Goal: Transaction & Acquisition: Download file/media

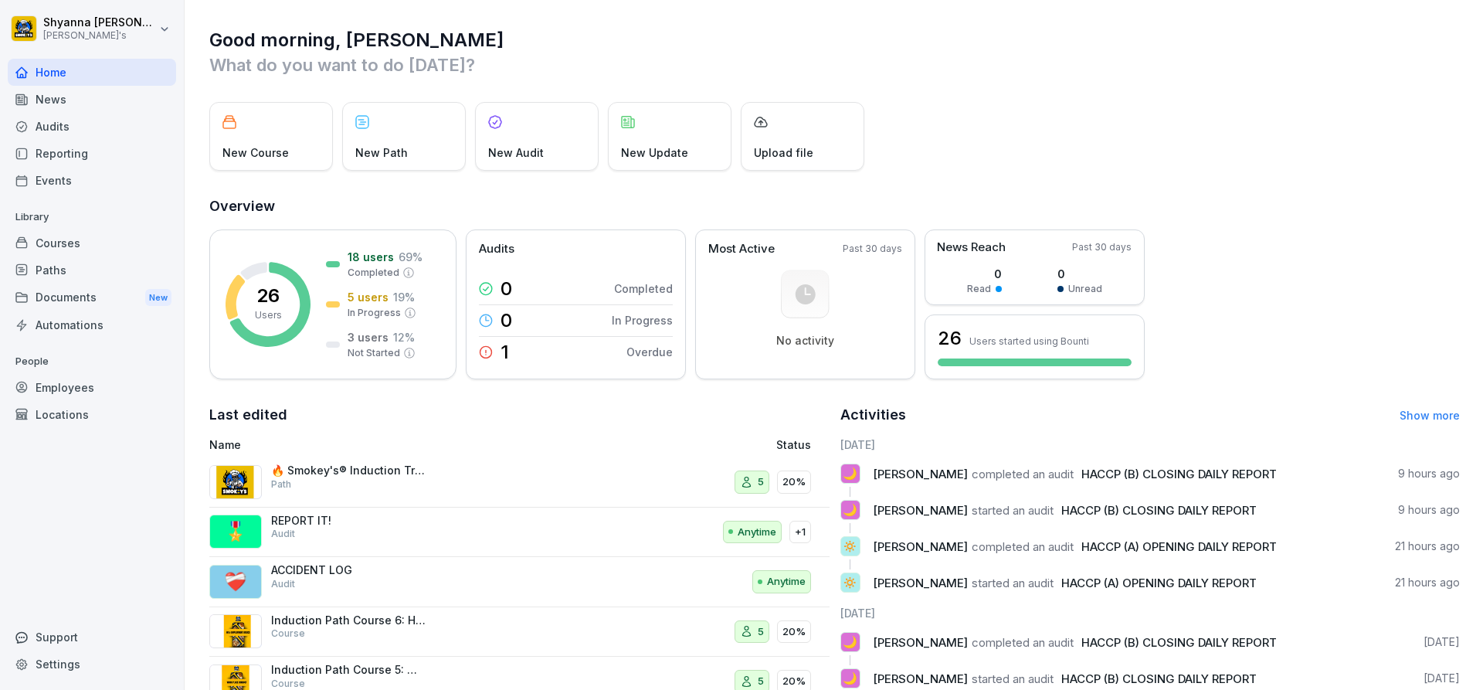
click at [97, 135] on div "Audits" at bounding box center [92, 126] width 168 height 27
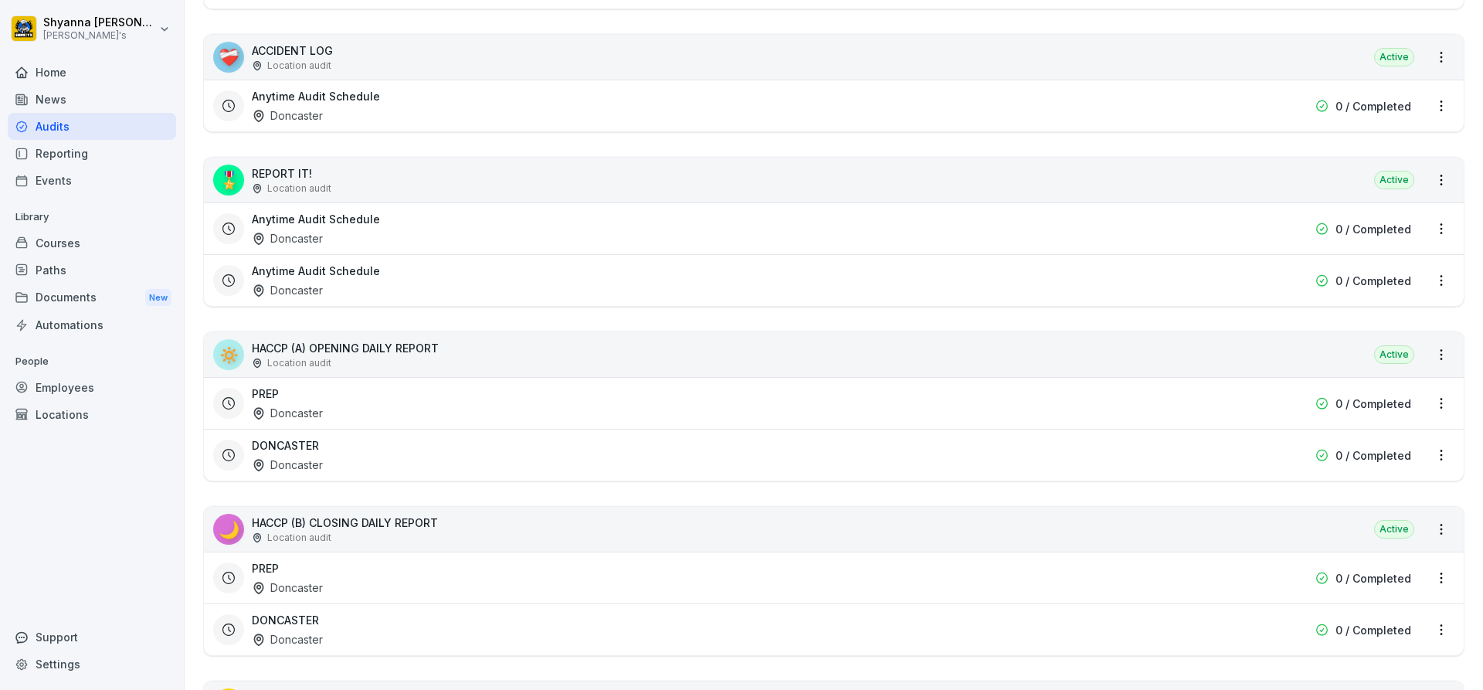
scroll to position [524, 0]
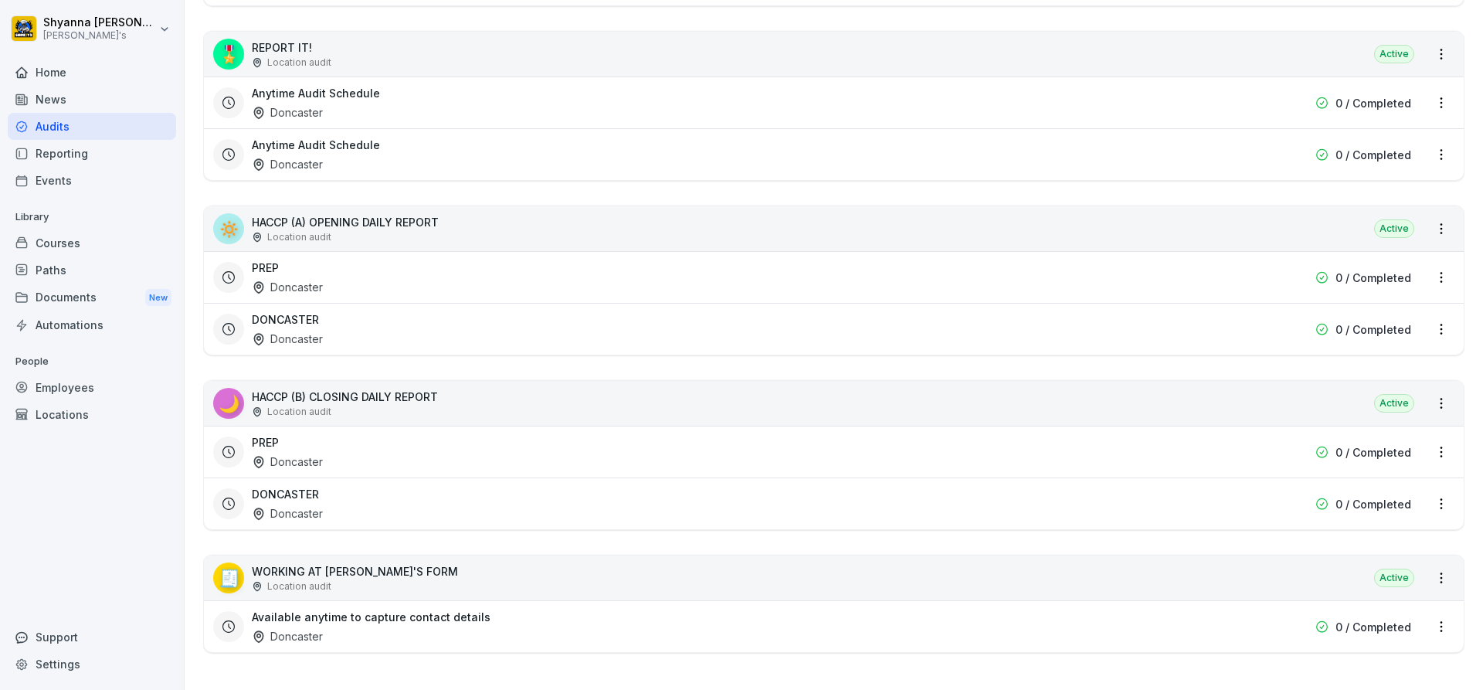
click at [362, 477] on div "DONCASTER Doncaster 0 / Completed" at bounding box center [834, 503] width 1260 height 52
click at [359, 486] on div "DONCASTER Doncaster" at bounding box center [735, 504] width 966 height 36
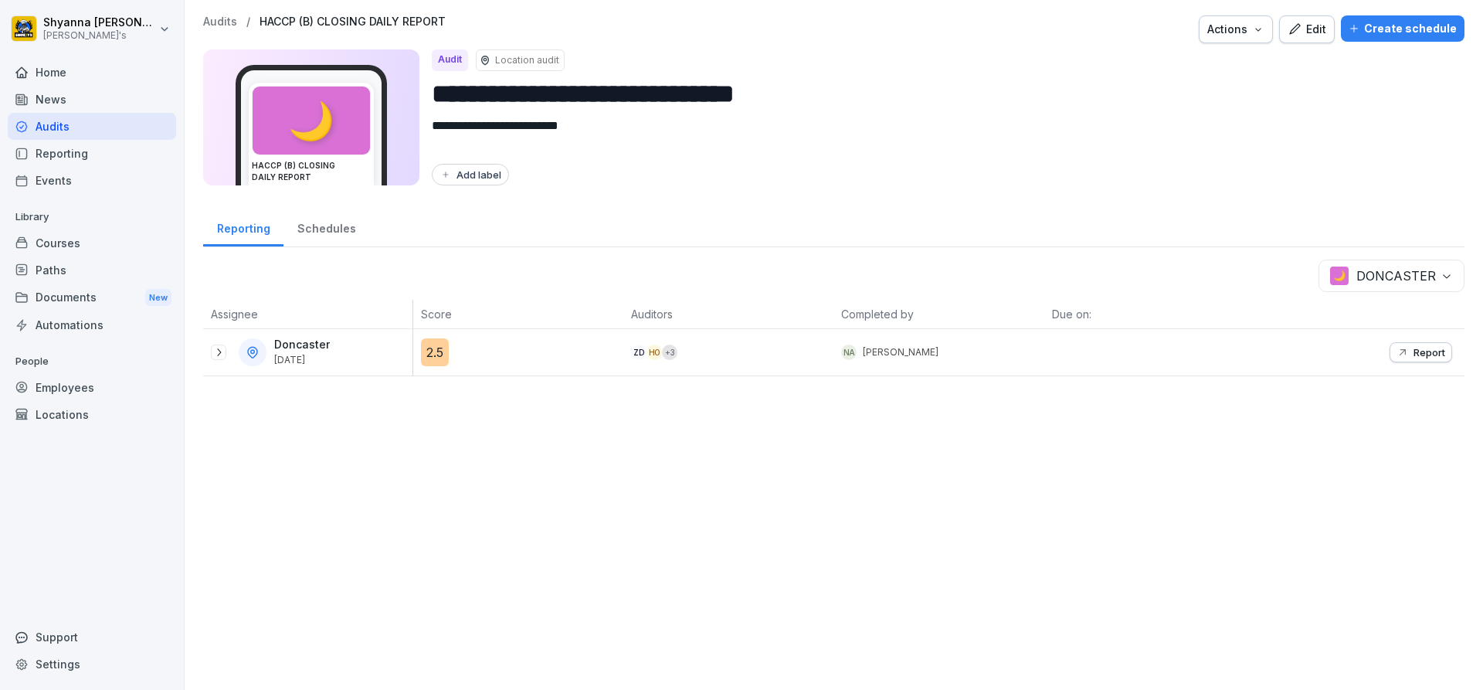
click at [219, 351] on icon at bounding box center [219, 352] width 4 height 8
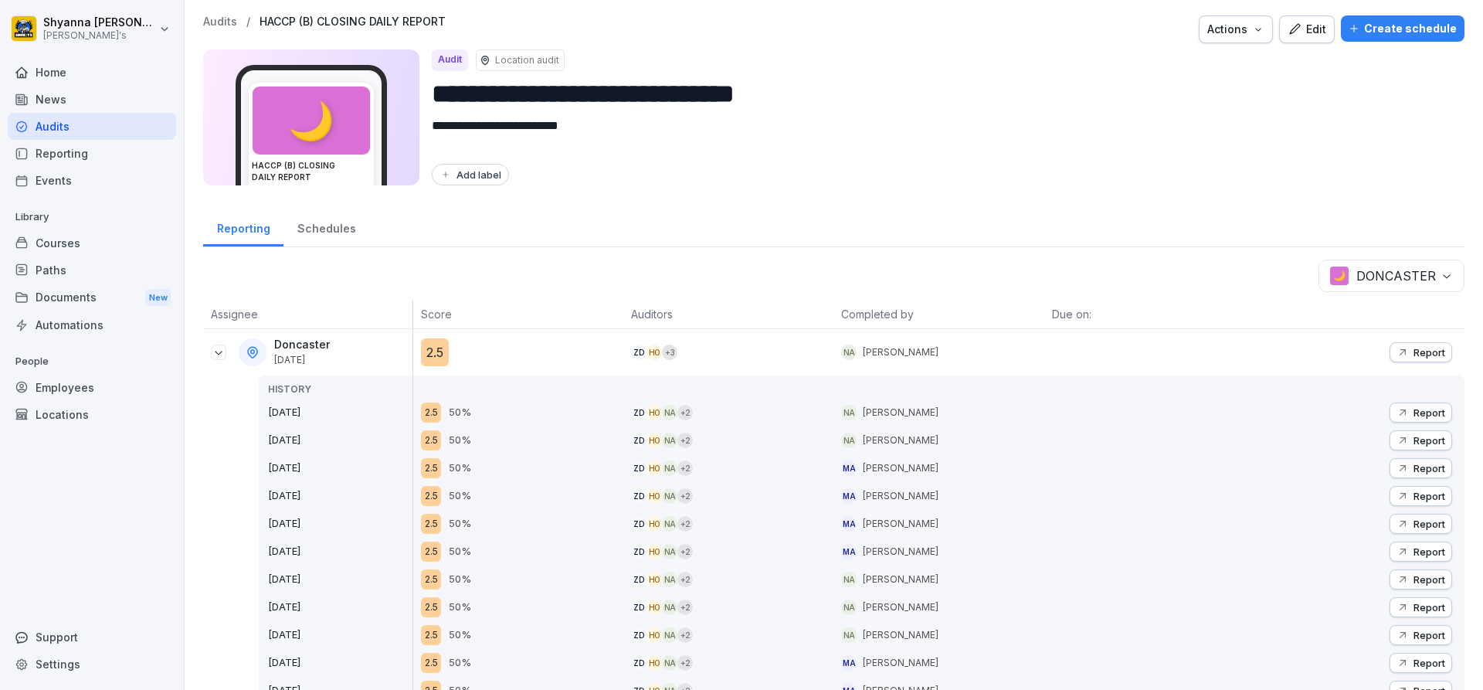
click at [1396, 443] on icon "button" at bounding box center [1402, 440] width 12 height 12
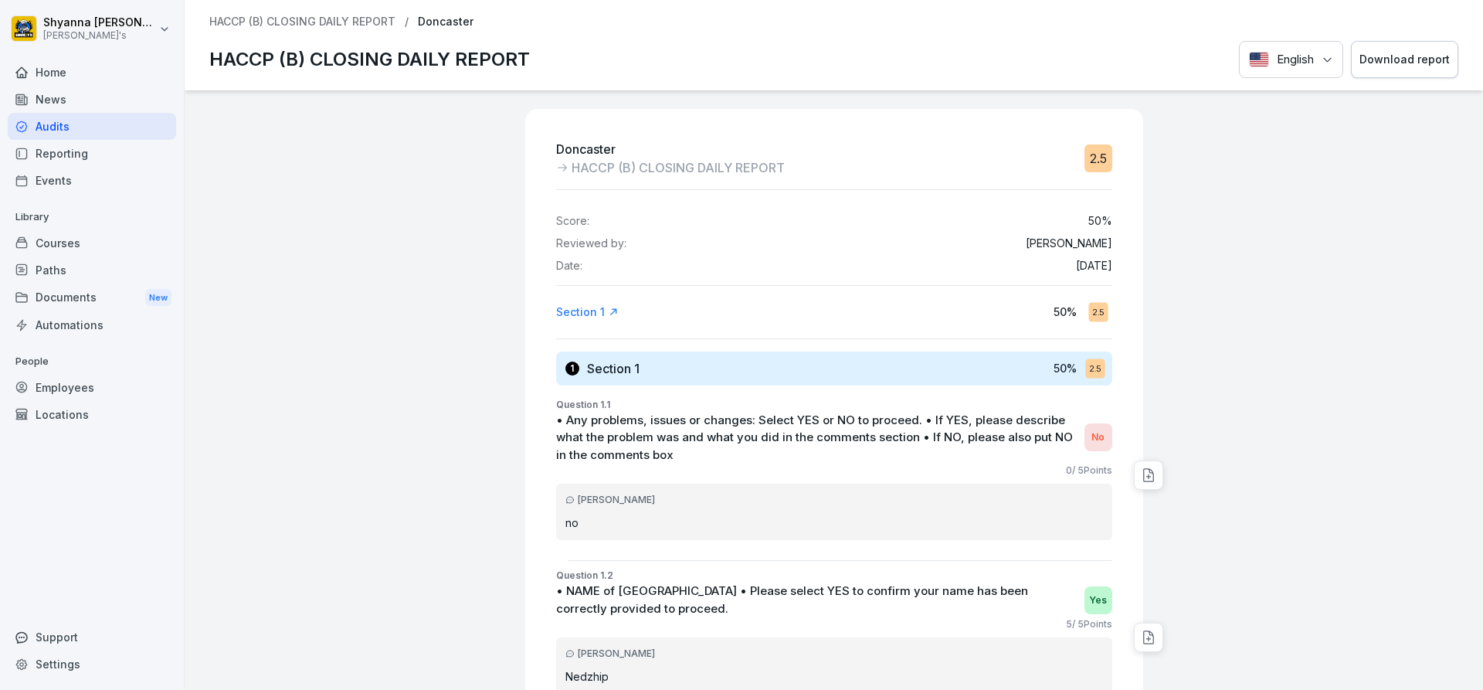
drag, startPoint x: 1409, startPoint y: 46, endPoint x: 1399, endPoint y: 48, distance: 10.9
click at [1408, 46] on button "Download report" at bounding box center [1404, 60] width 107 height 38
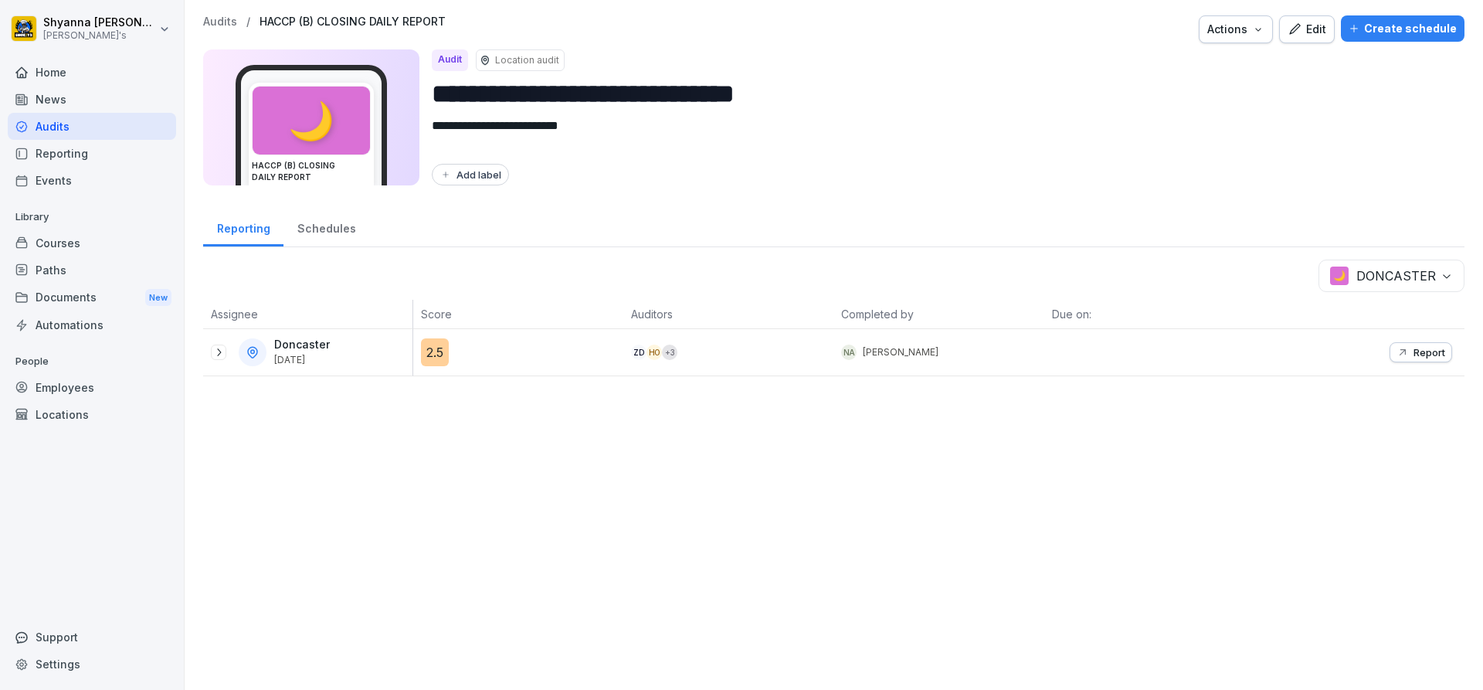
drag, startPoint x: 215, startPoint y: 344, endPoint x: 236, endPoint y: 371, distance: 34.6
click at [215, 344] on div at bounding box center [218, 351] width 15 height 15
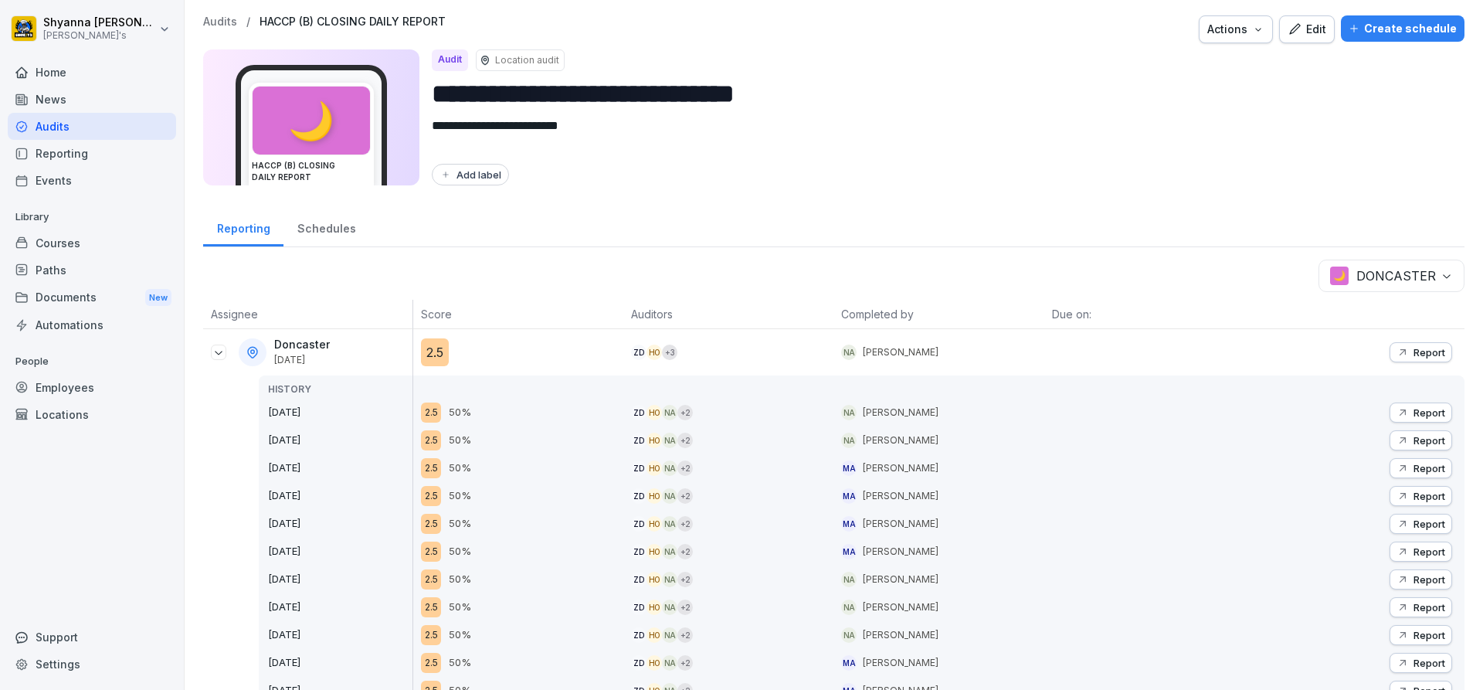
click at [1430, 409] on p "Report" at bounding box center [1429, 412] width 32 height 12
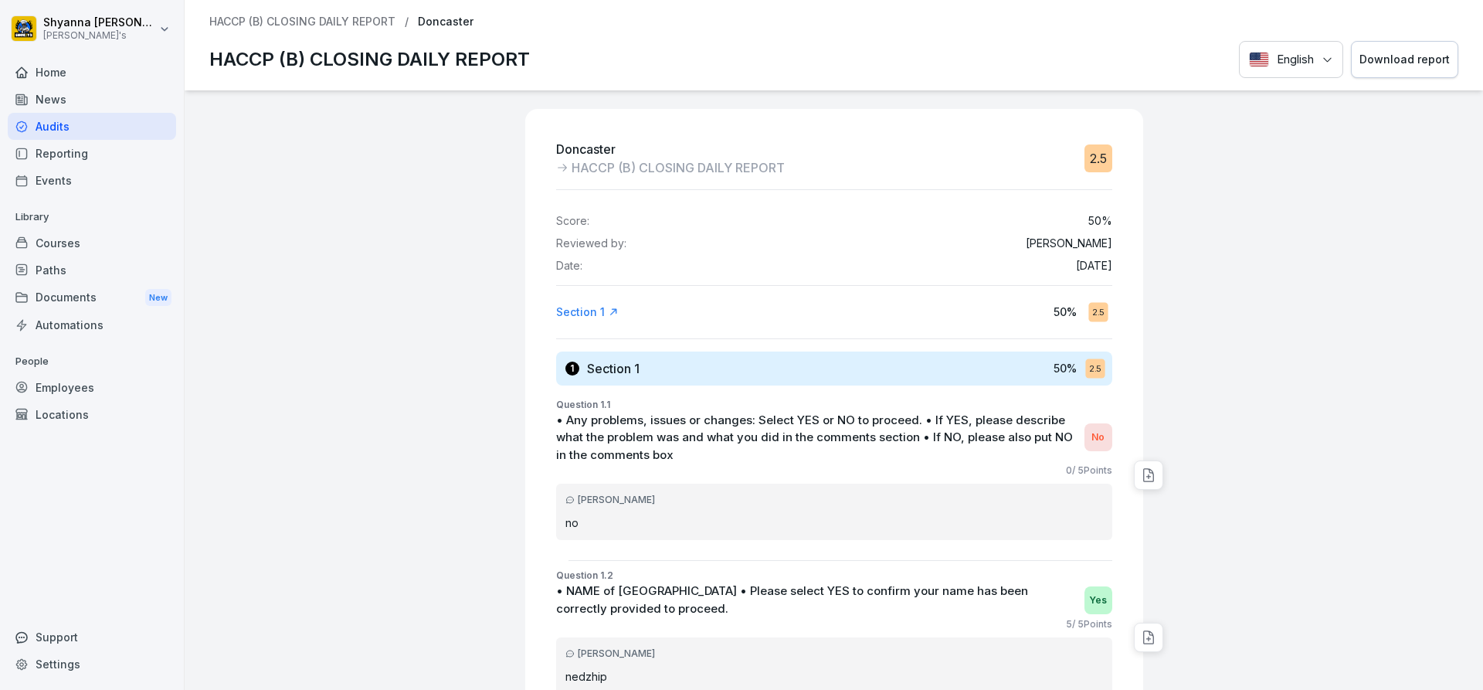
click at [1403, 55] on div "Download report" at bounding box center [1404, 59] width 90 height 17
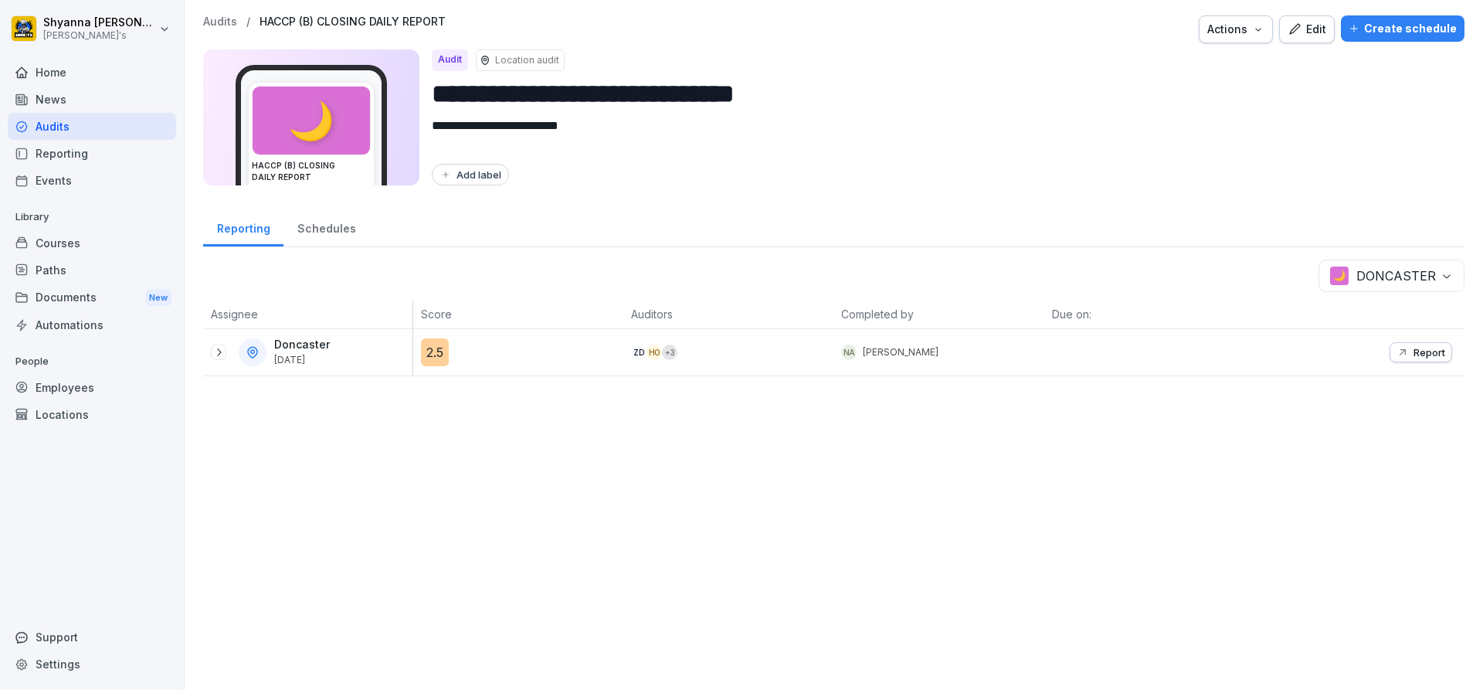
click at [1396, 346] on icon "button" at bounding box center [1402, 352] width 12 height 12
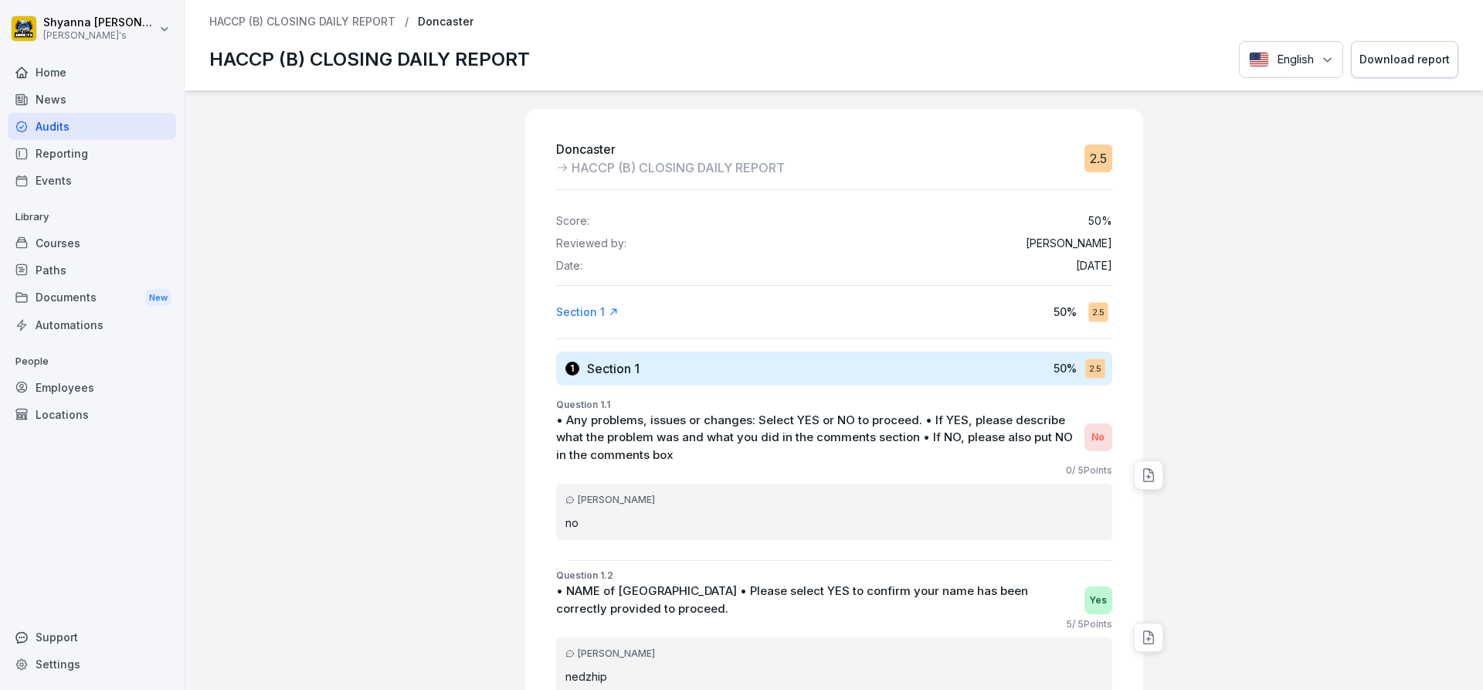
click at [1367, 70] on button "Download report" at bounding box center [1404, 60] width 107 height 38
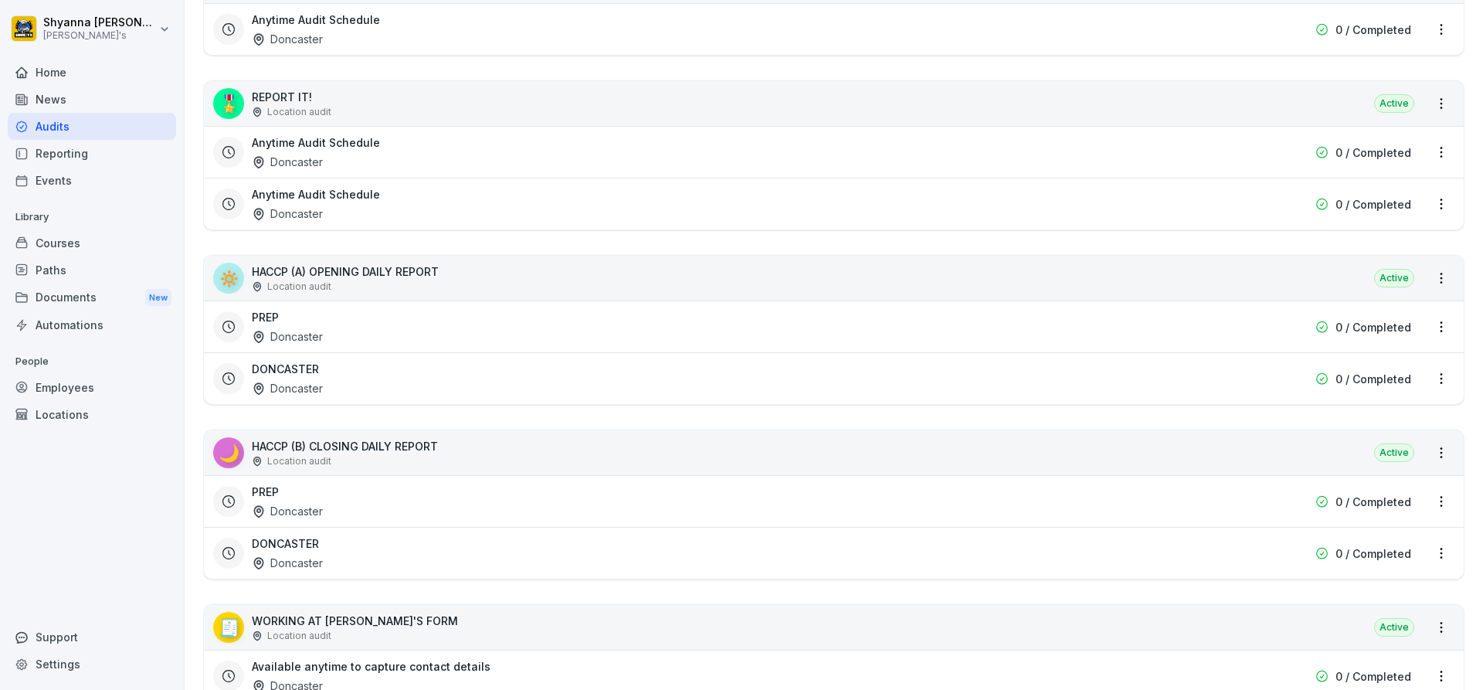
scroll to position [463, 0]
click at [281, 490] on div "PREP Doncaster" at bounding box center [735, 501] width 966 height 36
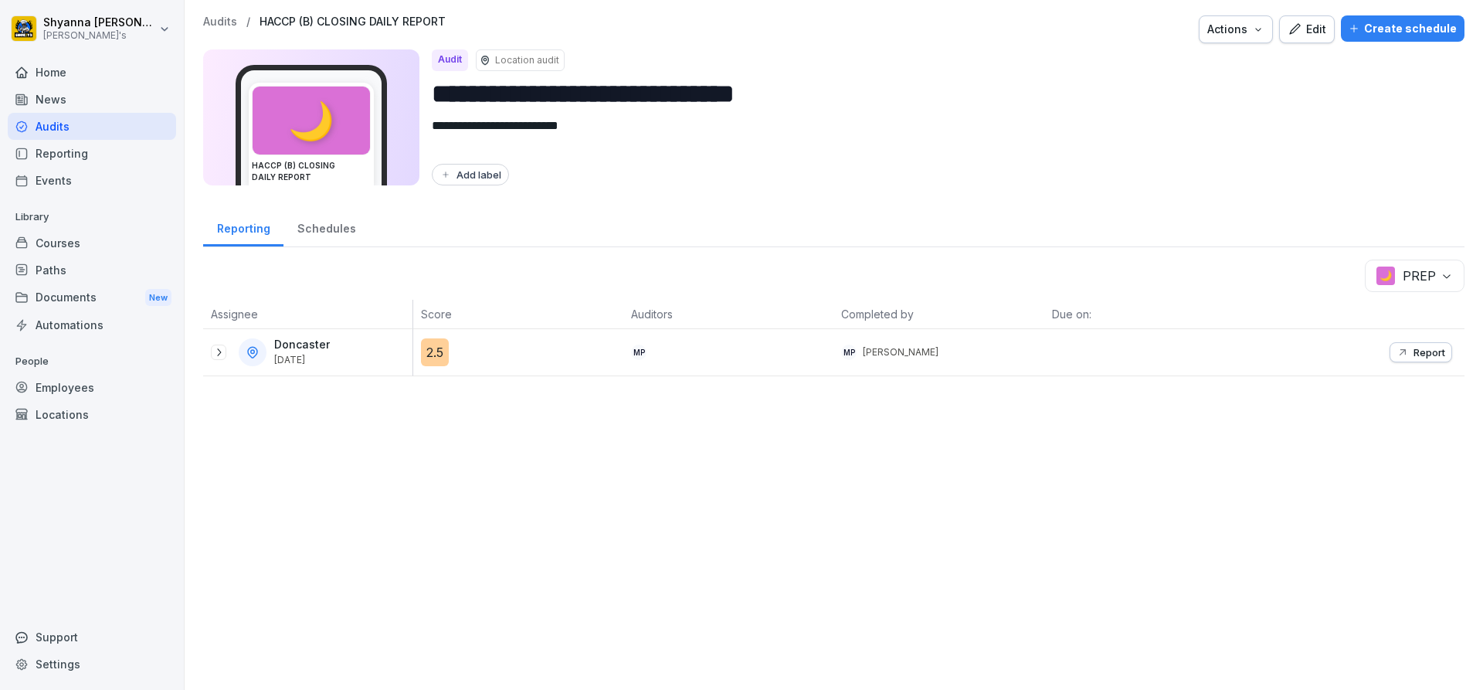
click at [215, 350] on icon at bounding box center [218, 352] width 12 height 12
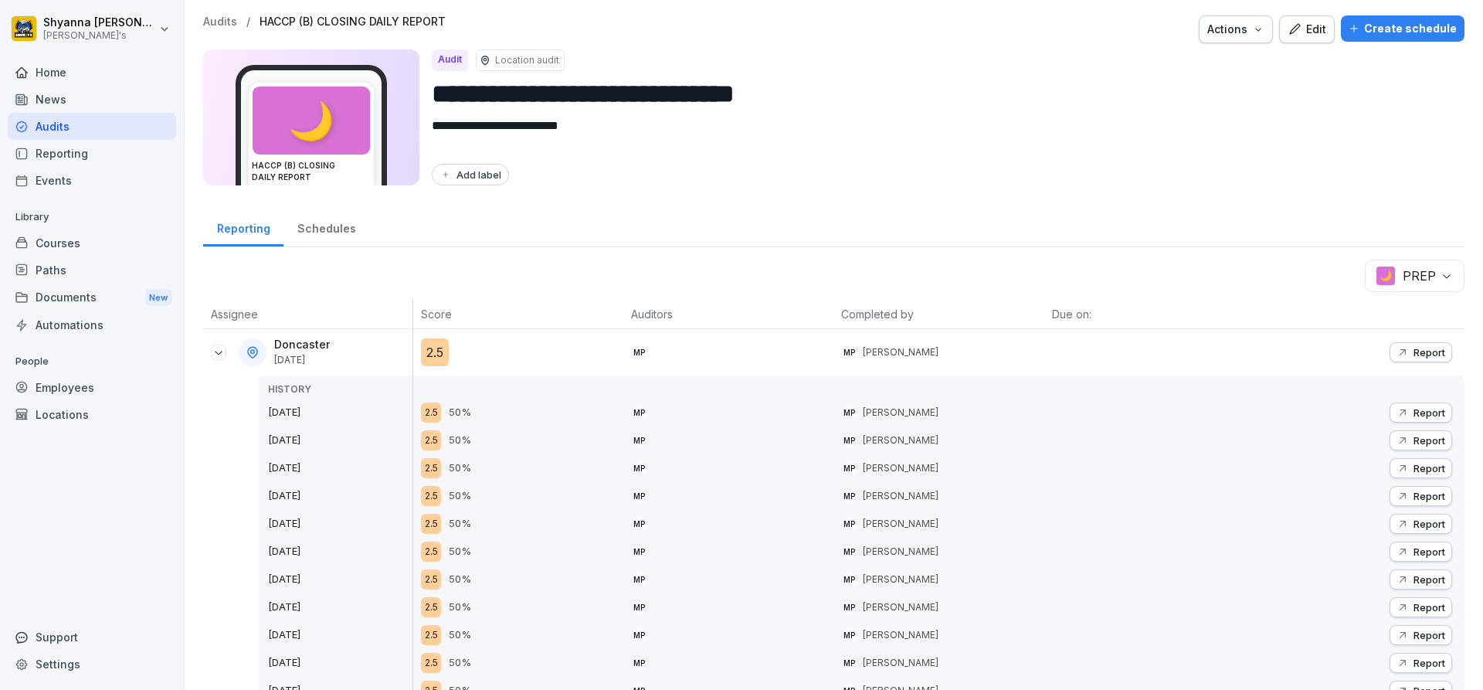
click at [1406, 403] on button "Report" at bounding box center [1420, 412] width 63 height 20
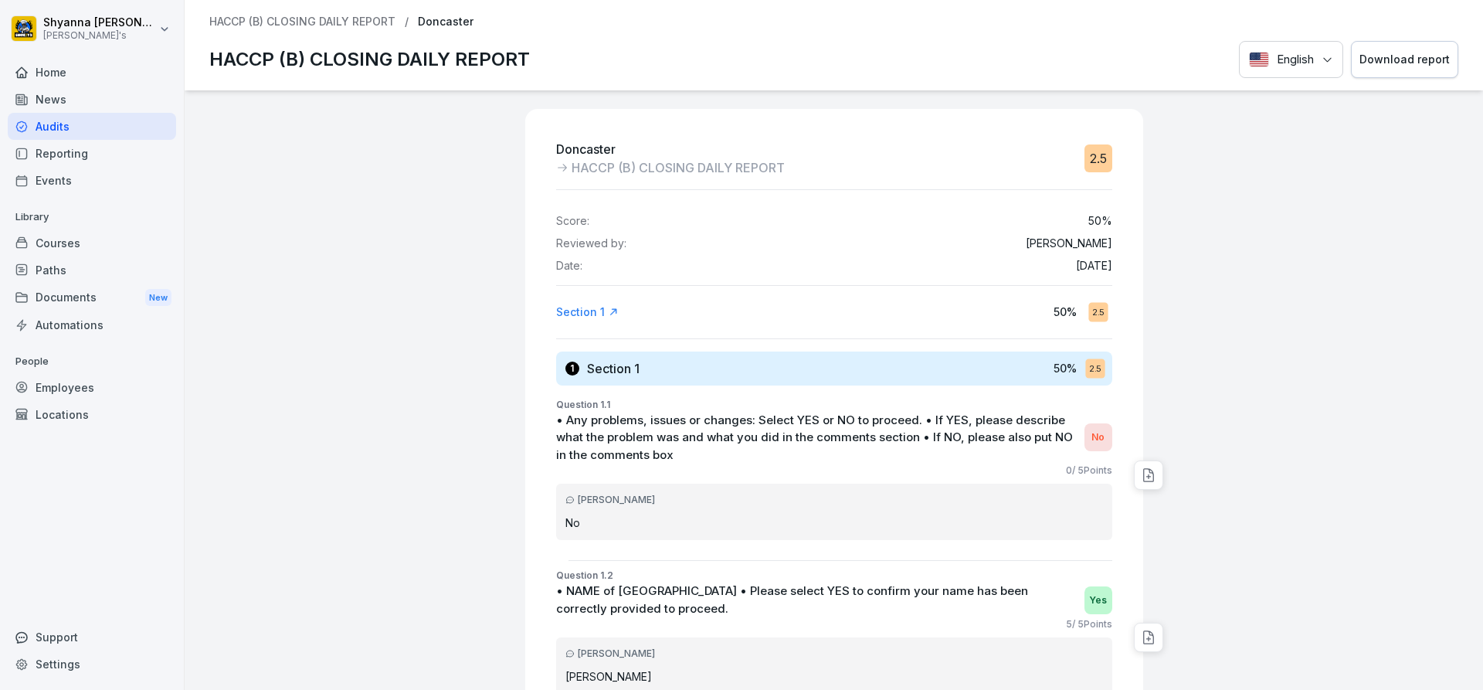
click at [1402, 43] on button "Download report" at bounding box center [1404, 60] width 107 height 38
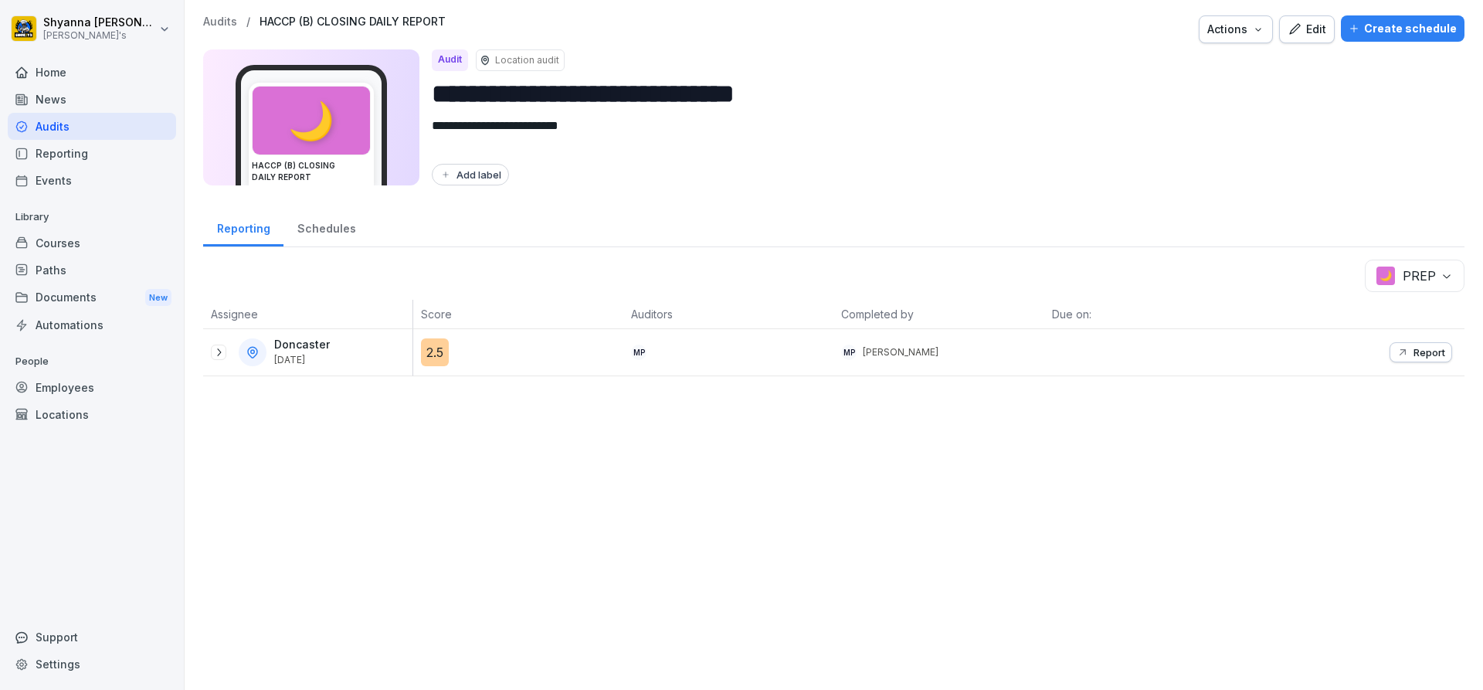
click at [1396, 347] on icon "button" at bounding box center [1402, 352] width 12 height 12
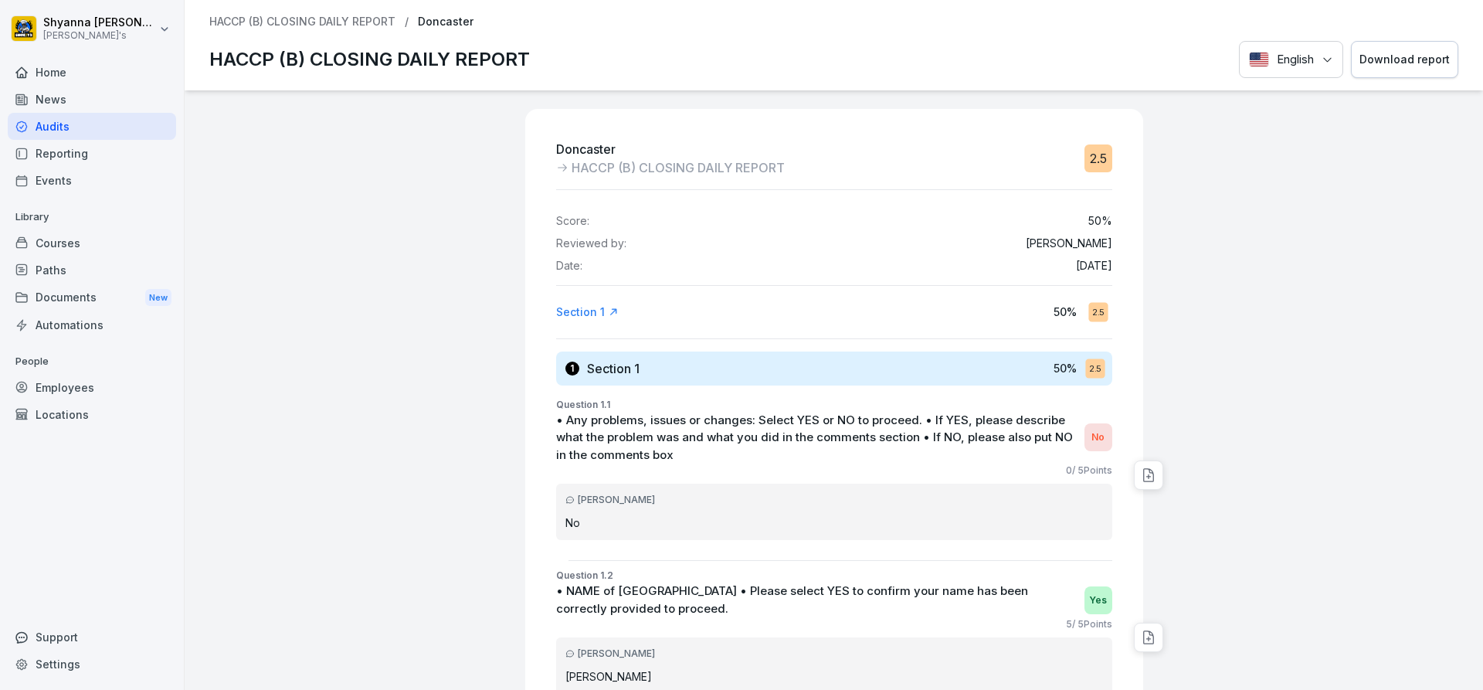
click at [1387, 73] on button "Download report" at bounding box center [1404, 60] width 107 height 38
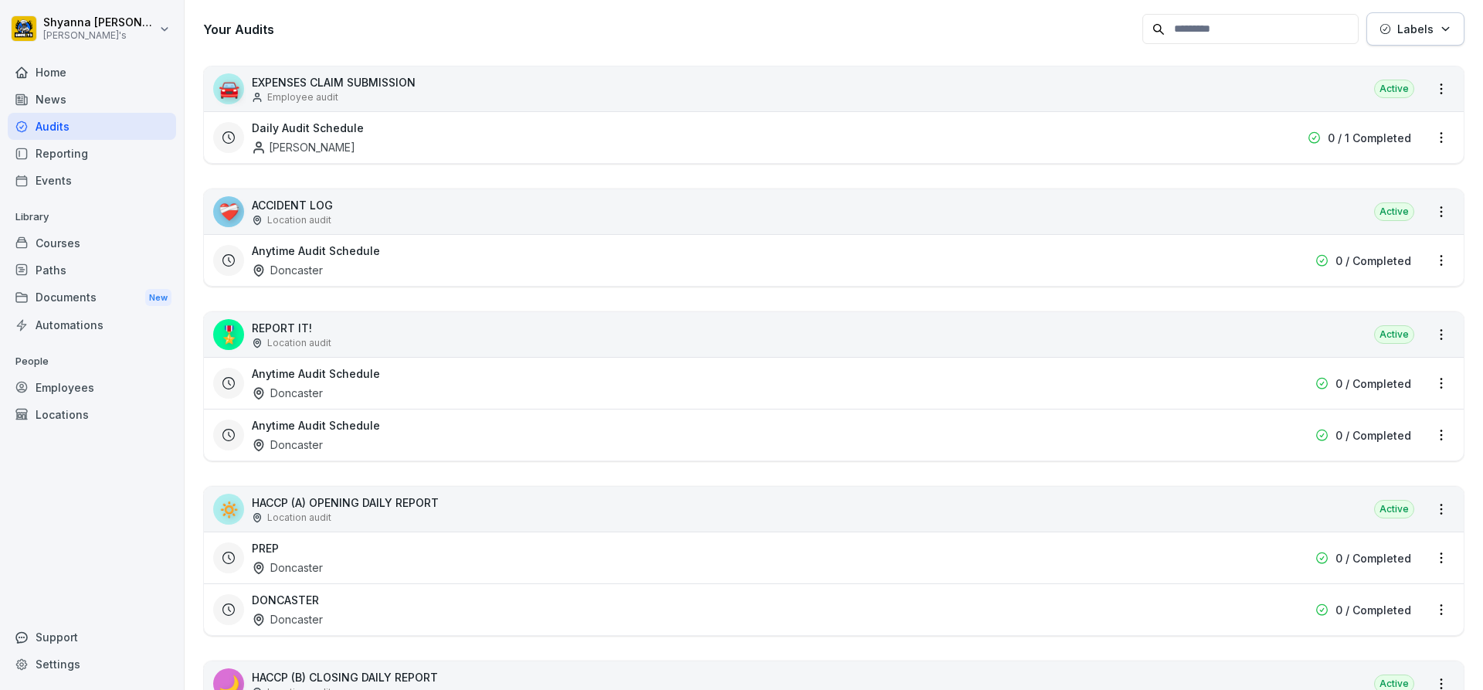
scroll to position [309, 0]
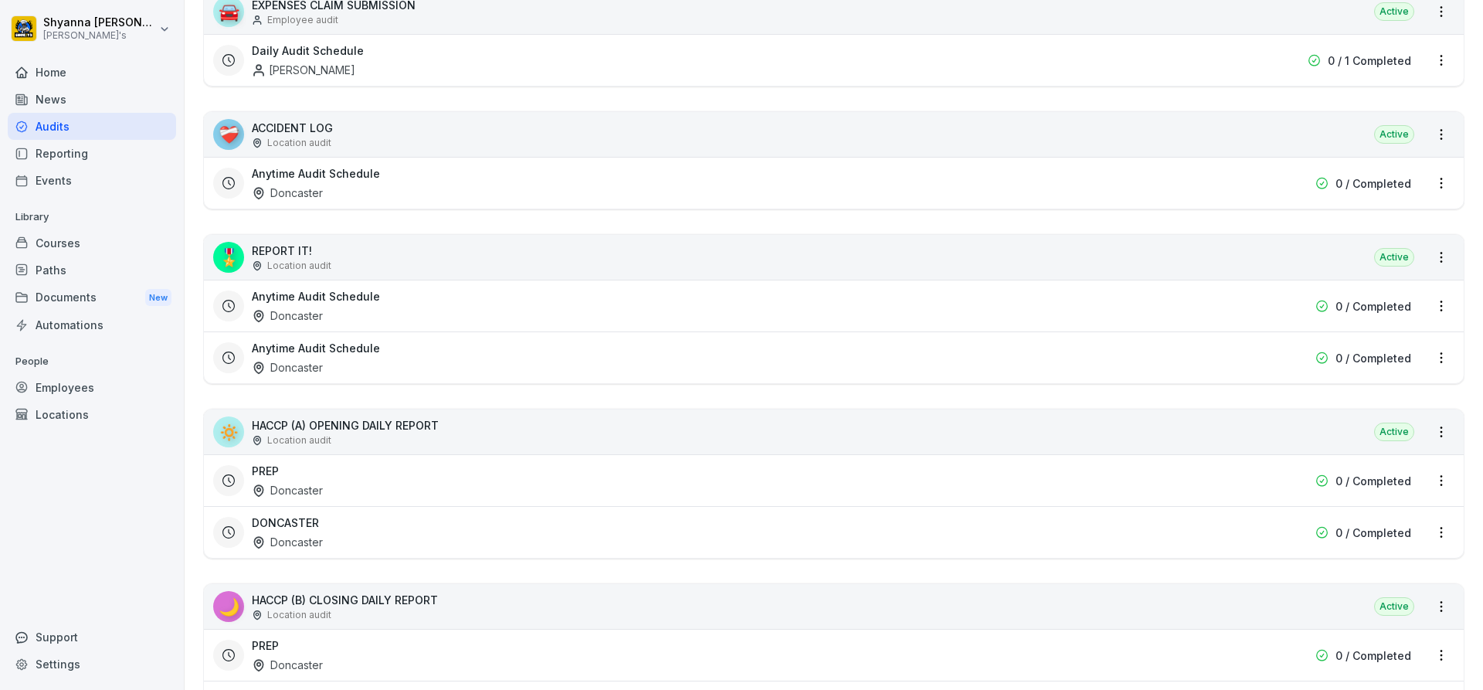
click at [395, 514] on div "DONCASTER Doncaster 0 / Completed" at bounding box center [834, 532] width 1260 height 52
click at [348, 543] on div "DONCASTER Doncaster" at bounding box center [735, 532] width 966 height 36
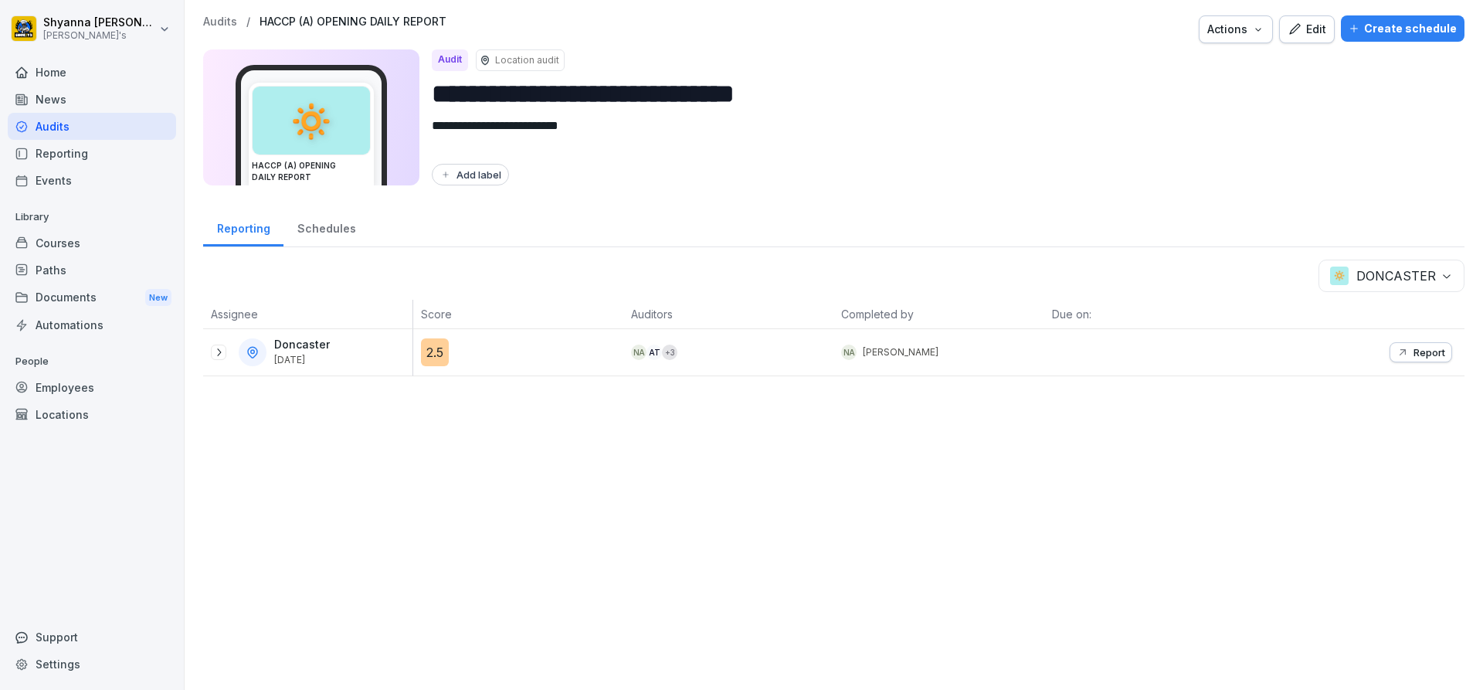
click at [225, 354] on div at bounding box center [218, 351] width 15 height 15
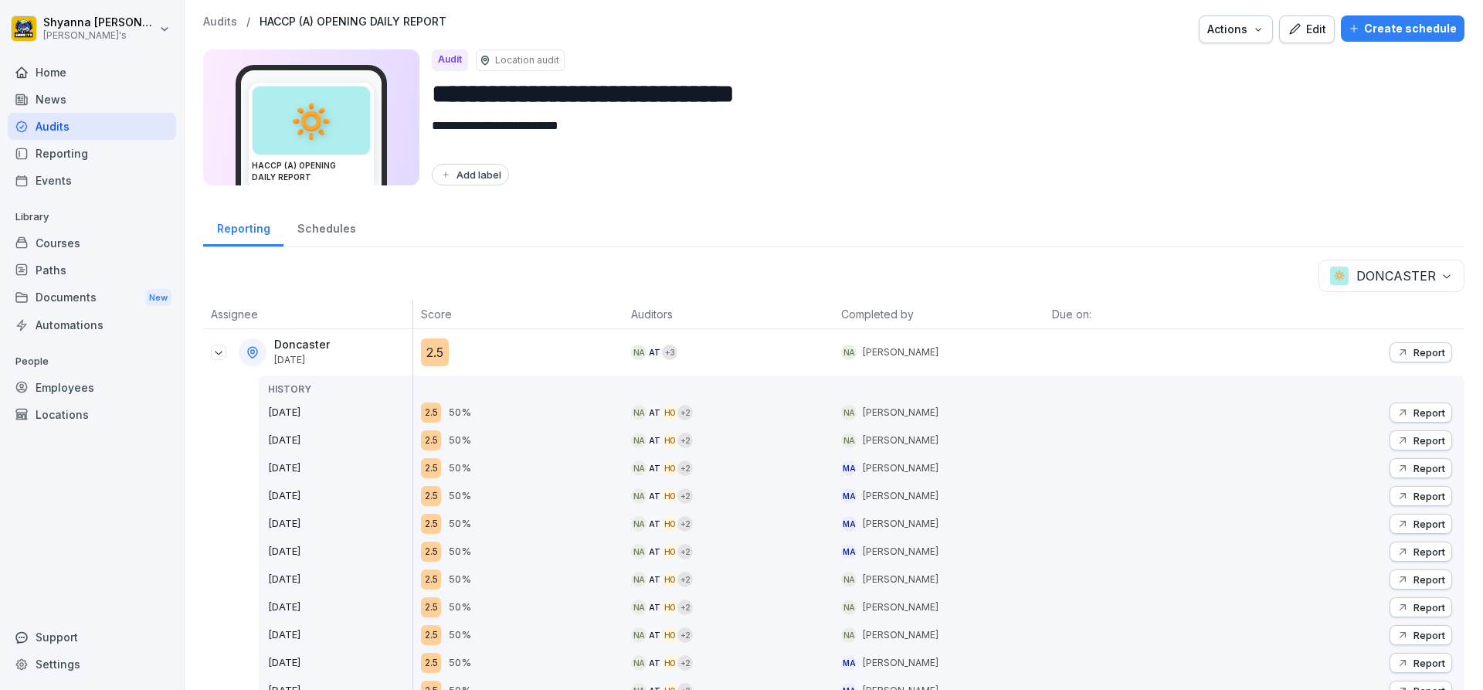
click at [1416, 411] on p "Report" at bounding box center [1429, 412] width 32 height 12
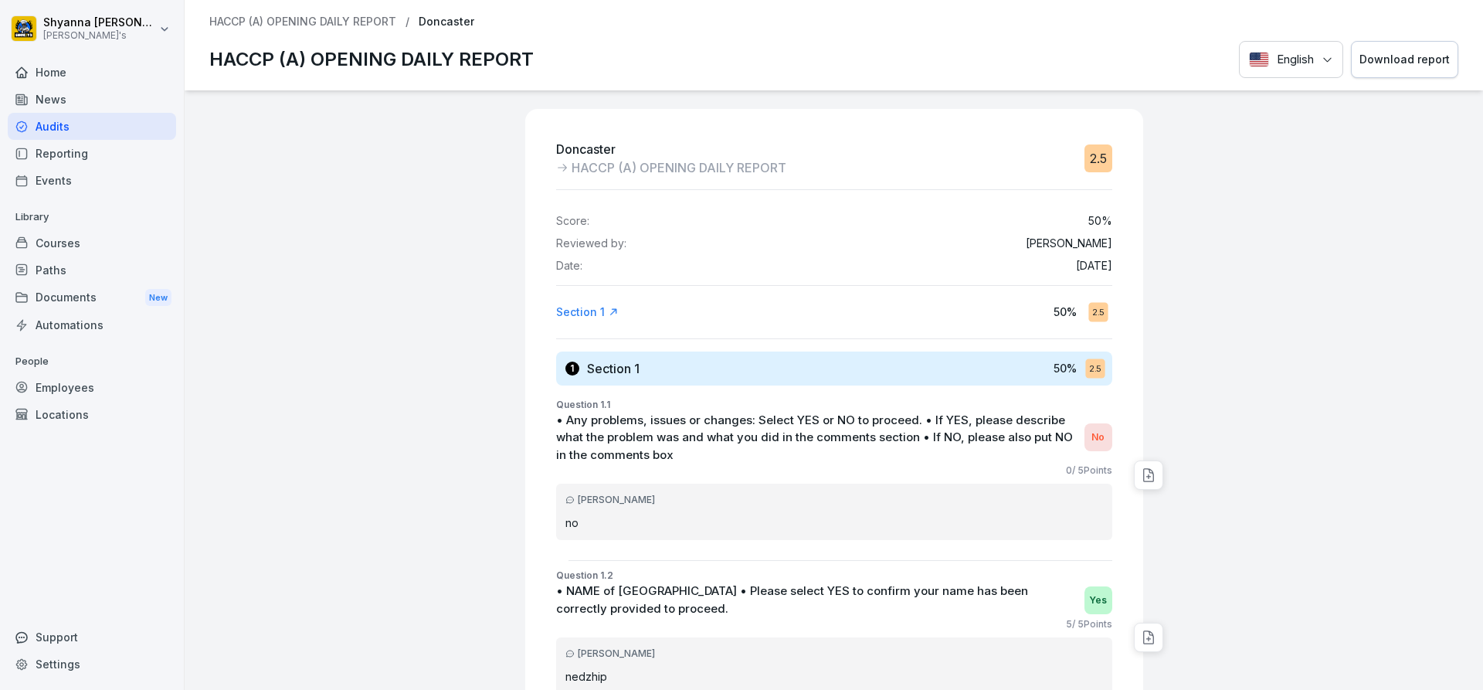
click at [1397, 57] on div "Download report" at bounding box center [1404, 59] width 90 height 17
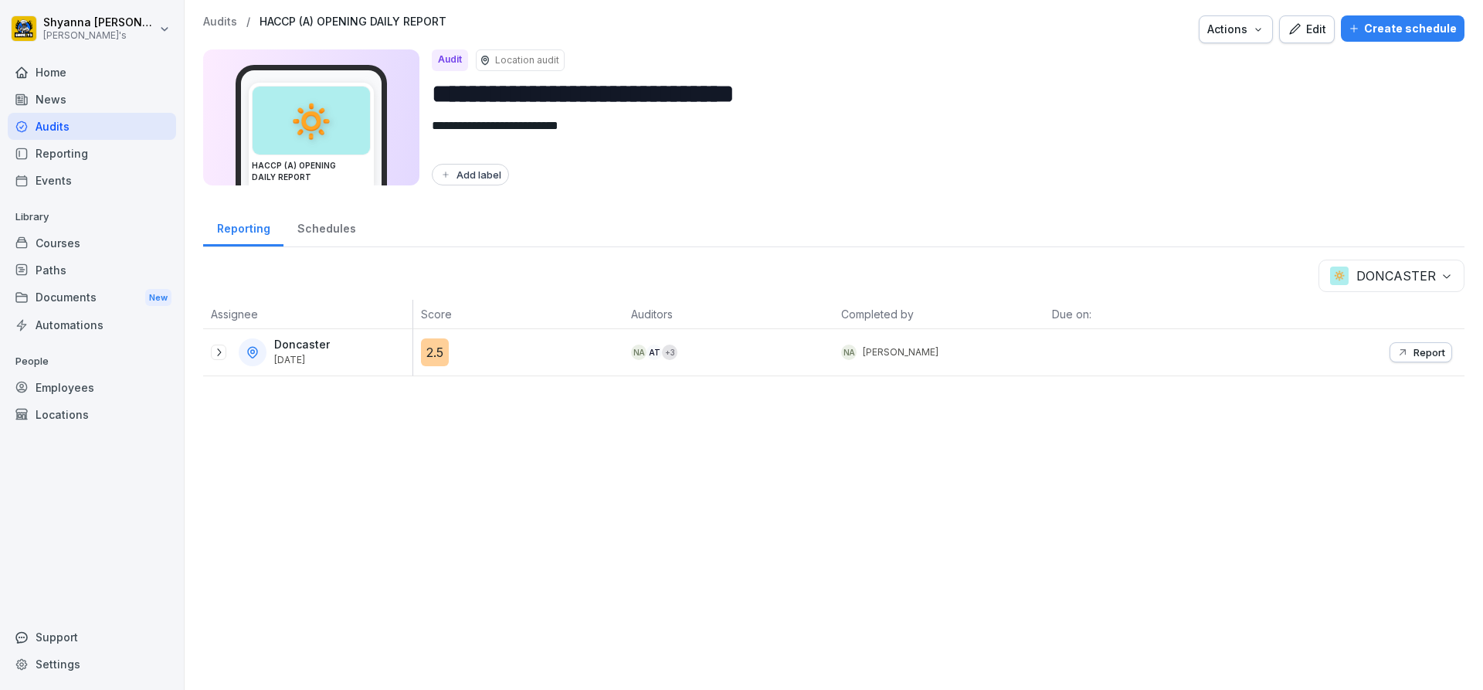
click at [1396, 353] on icon "button" at bounding box center [1402, 352] width 12 height 12
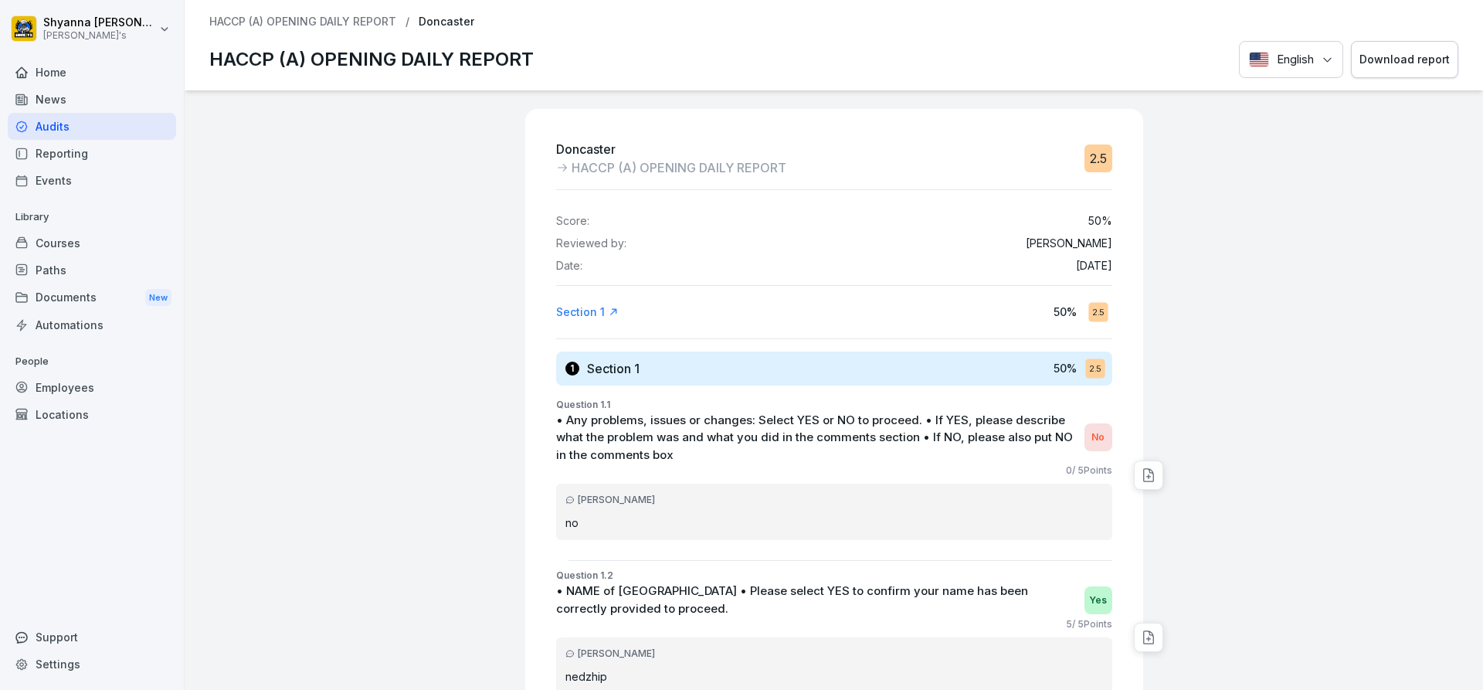
click at [1351, 66] on button "Download report" at bounding box center [1404, 60] width 107 height 38
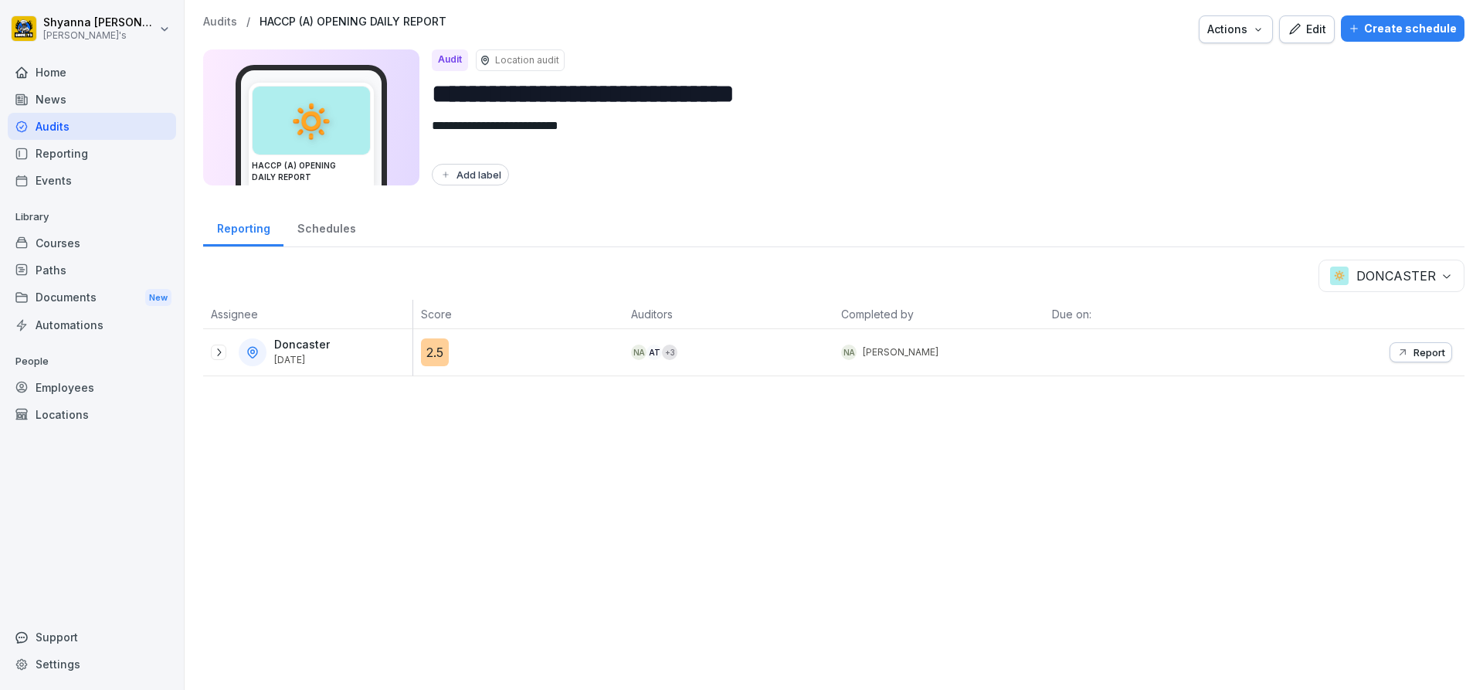
click at [1439, 274] on body "**********" at bounding box center [741, 345] width 1483 height 690
click at [222, 351] on icon at bounding box center [218, 352] width 12 height 12
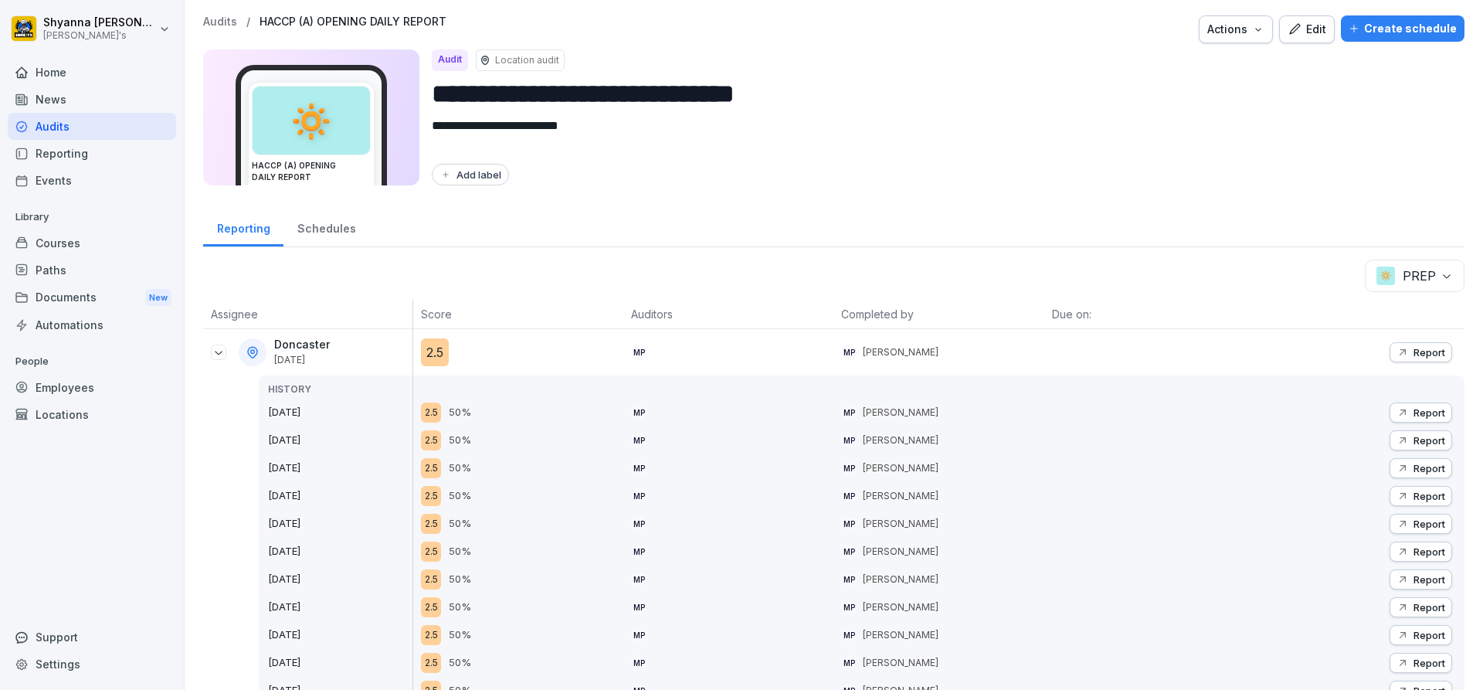
click at [1396, 354] on icon "button" at bounding box center [1402, 352] width 12 height 12
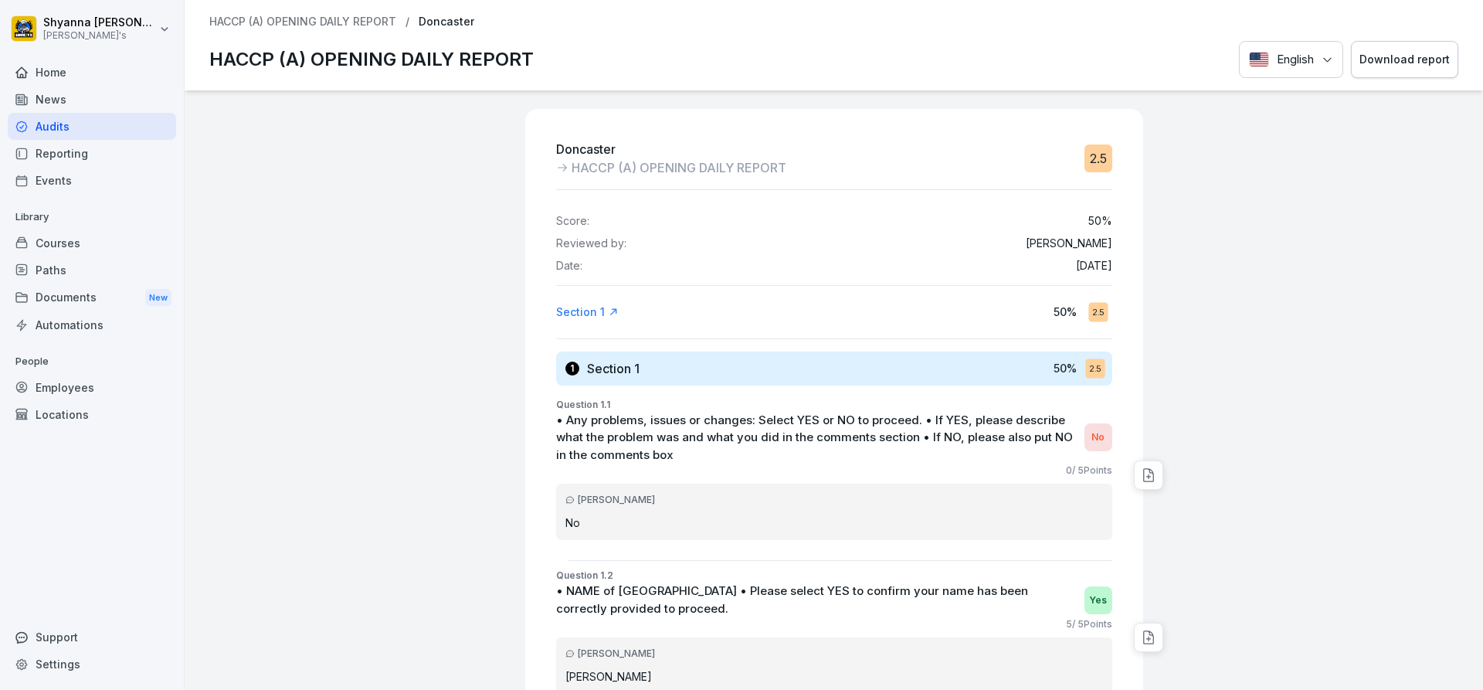
click at [1373, 43] on button "Download report" at bounding box center [1404, 60] width 107 height 38
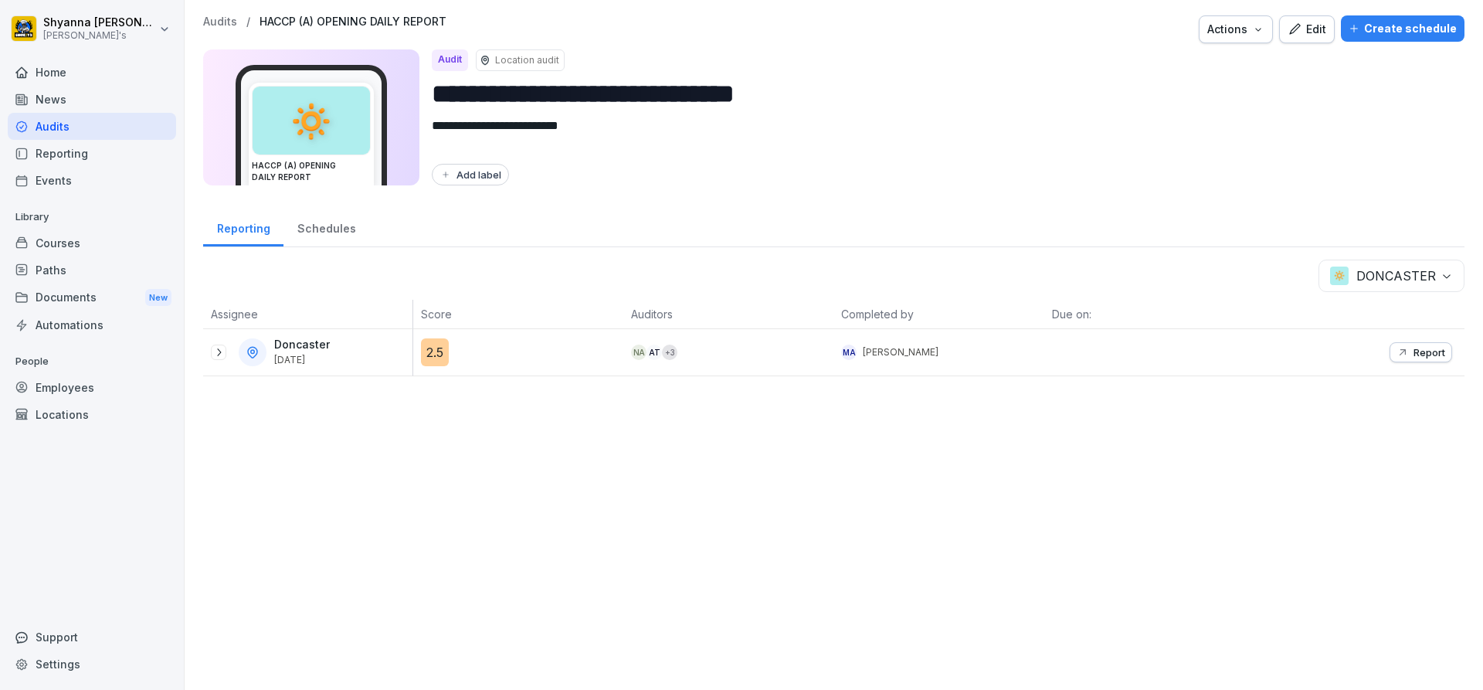
click at [1382, 260] on body "**********" at bounding box center [741, 345] width 1483 height 690
click at [225, 351] on div at bounding box center [218, 351] width 15 height 15
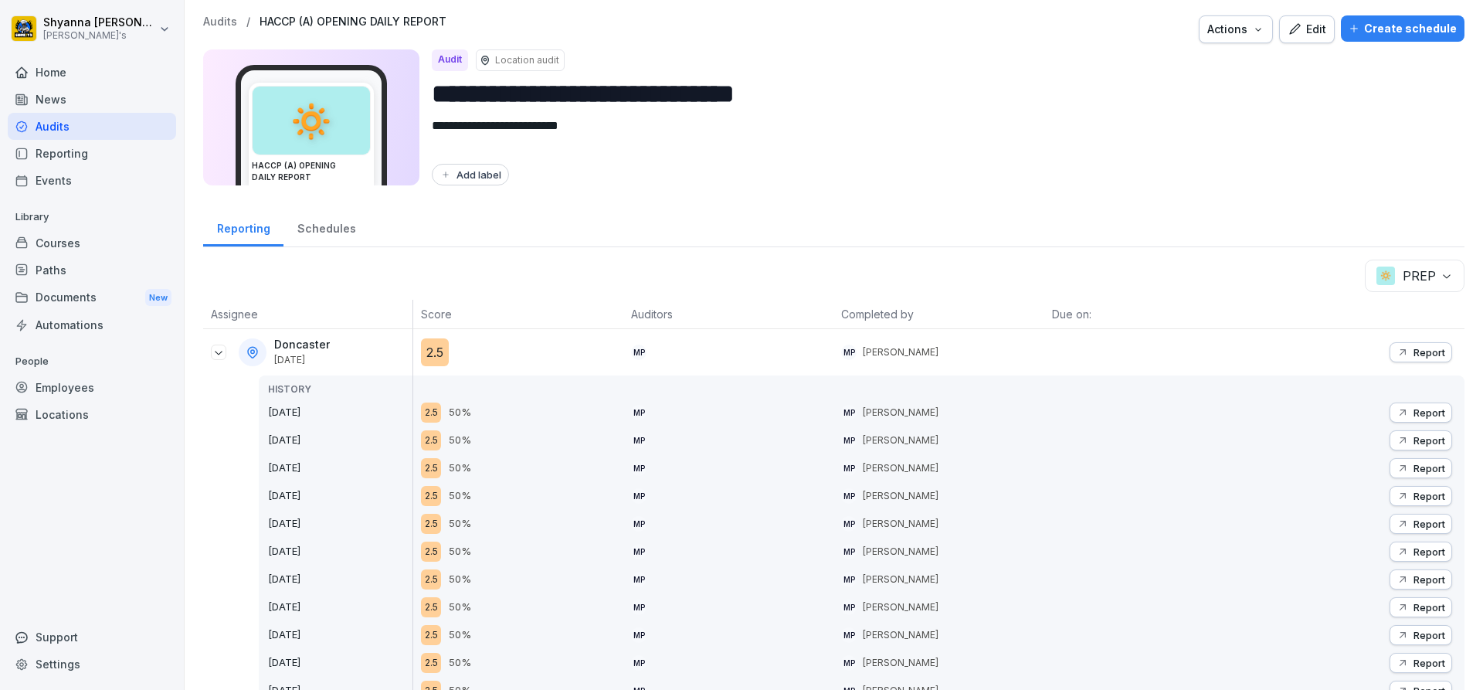
click at [1413, 354] on p "Report" at bounding box center [1429, 352] width 32 height 12
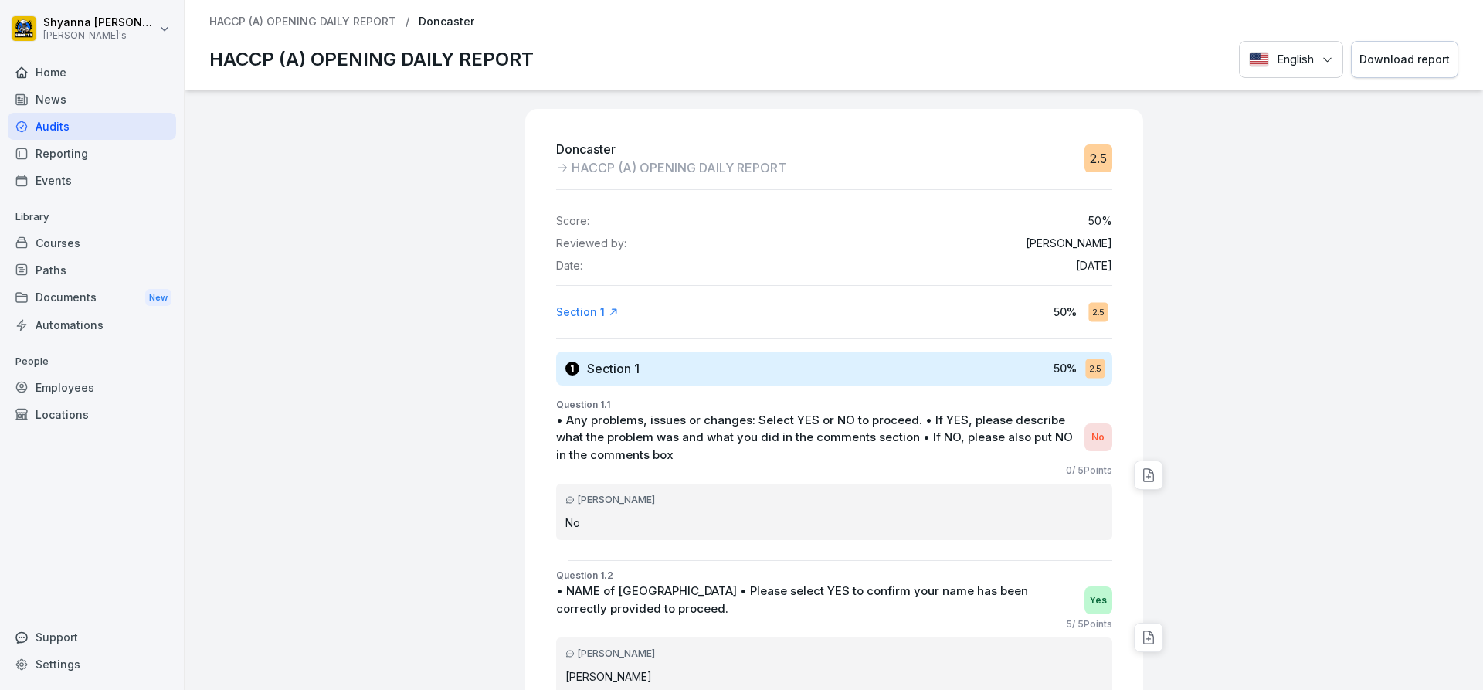
click at [1375, 49] on button "Download report" at bounding box center [1404, 60] width 107 height 38
click at [1351, 41] on button "Download report" at bounding box center [1404, 60] width 107 height 38
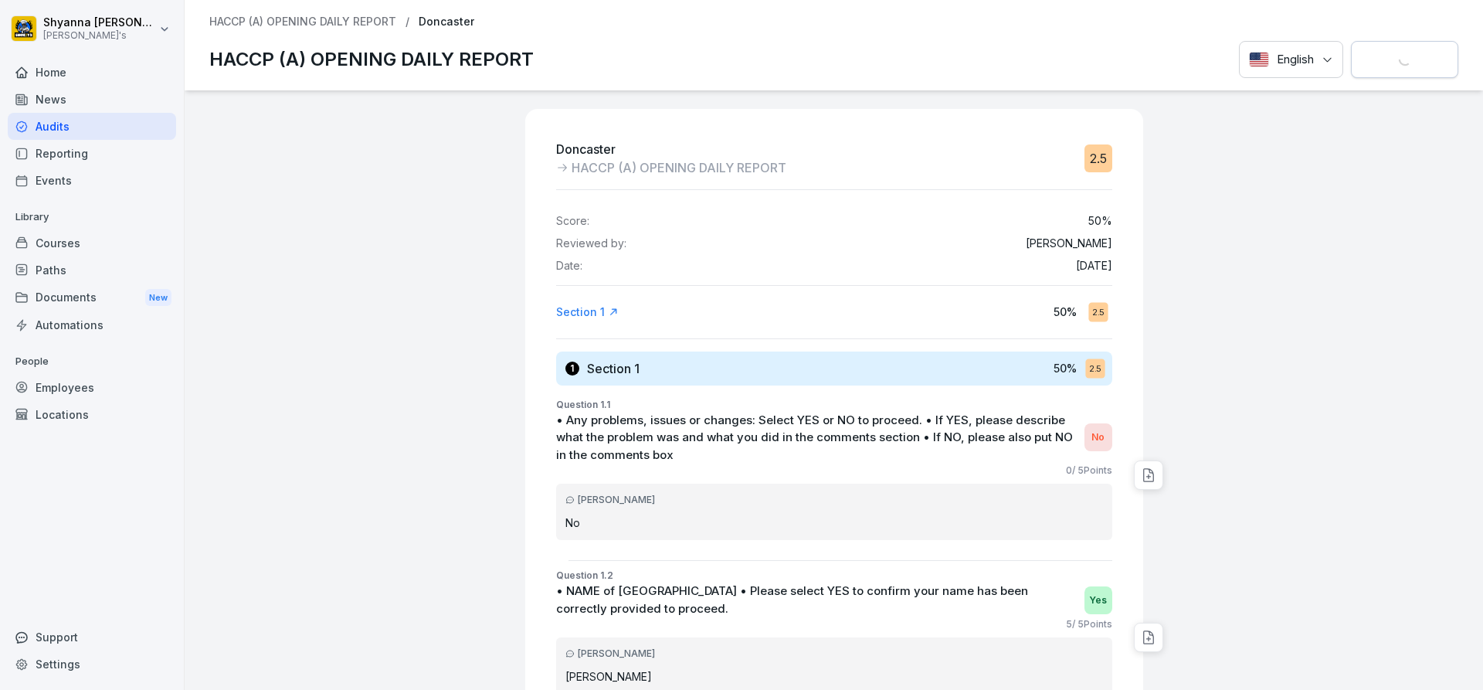
click at [1351, 41] on button "Download report" at bounding box center [1404, 60] width 107 height 38
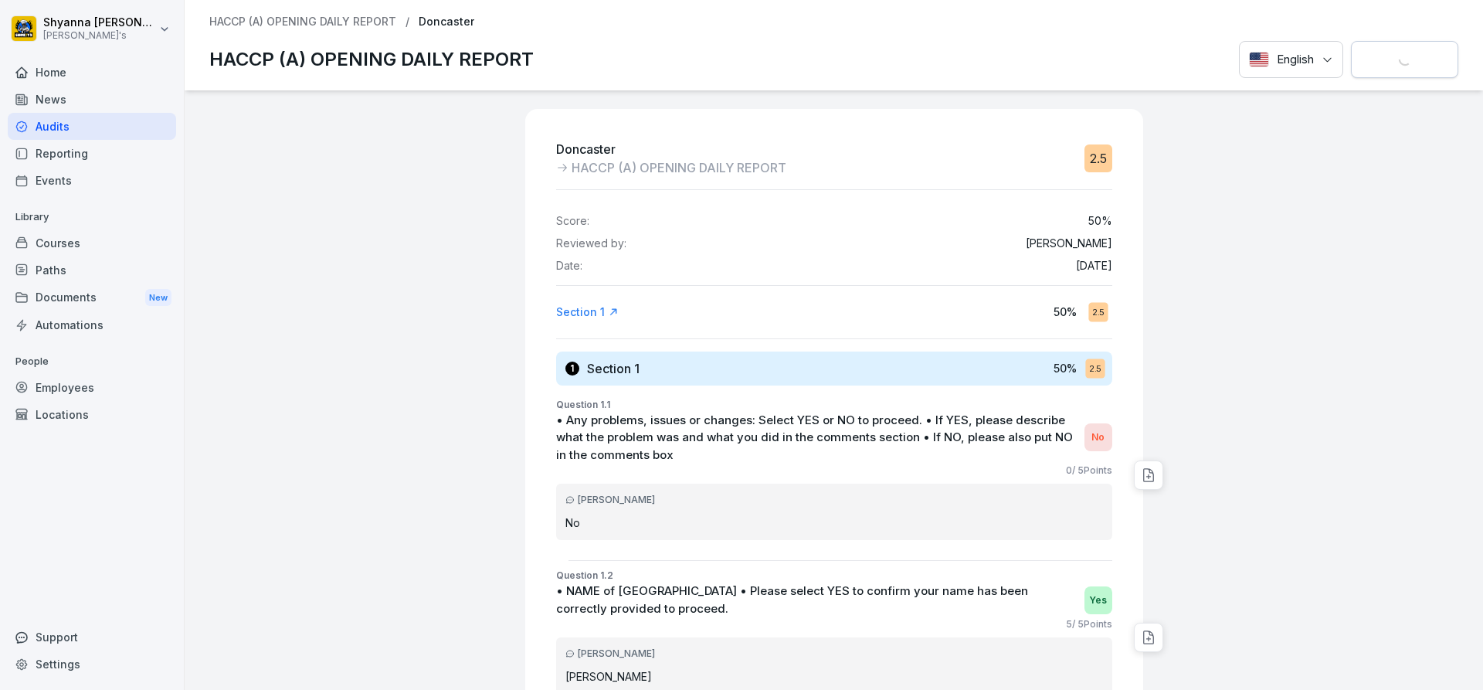
click at [1351, 41] on button "Download report" at bounding box center [1404, 60] width 107 height 38
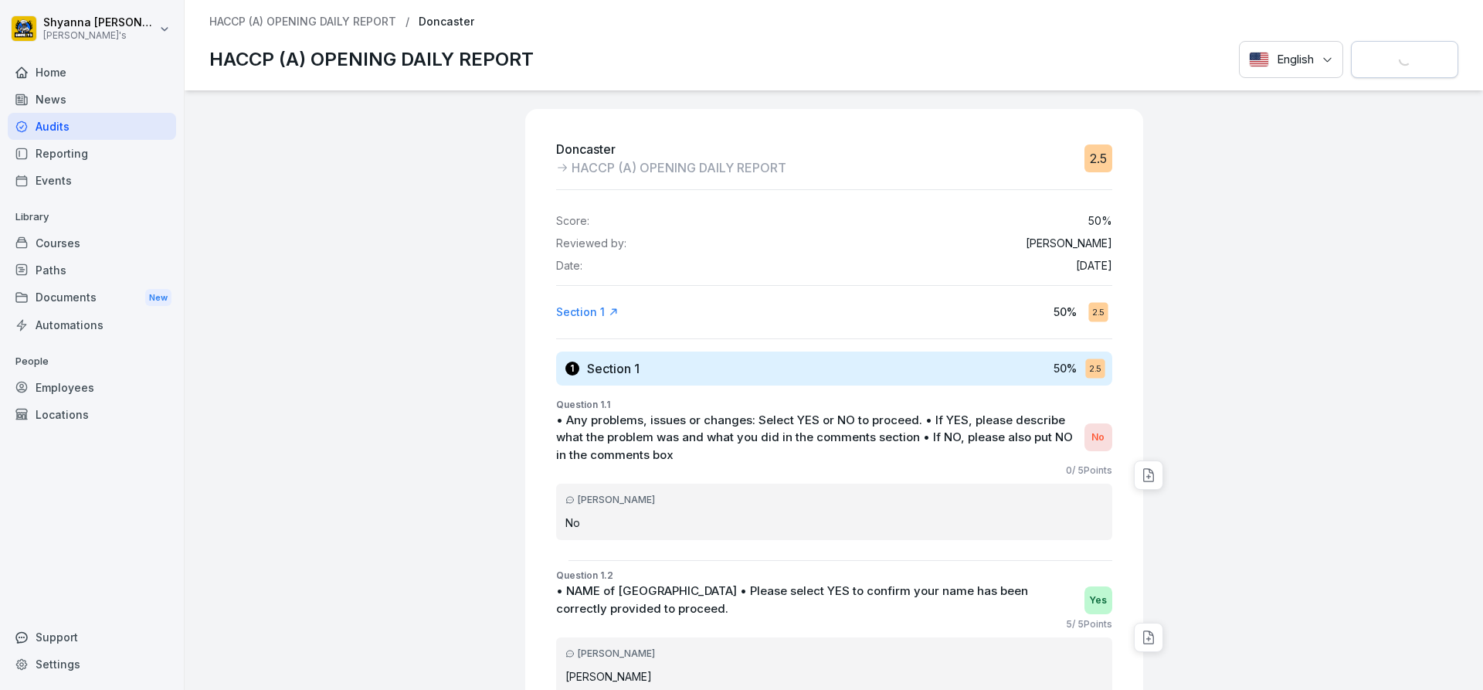
click at [1351, 41] on button "Download report" at bounding box center [1404, 60] width 107 height 38
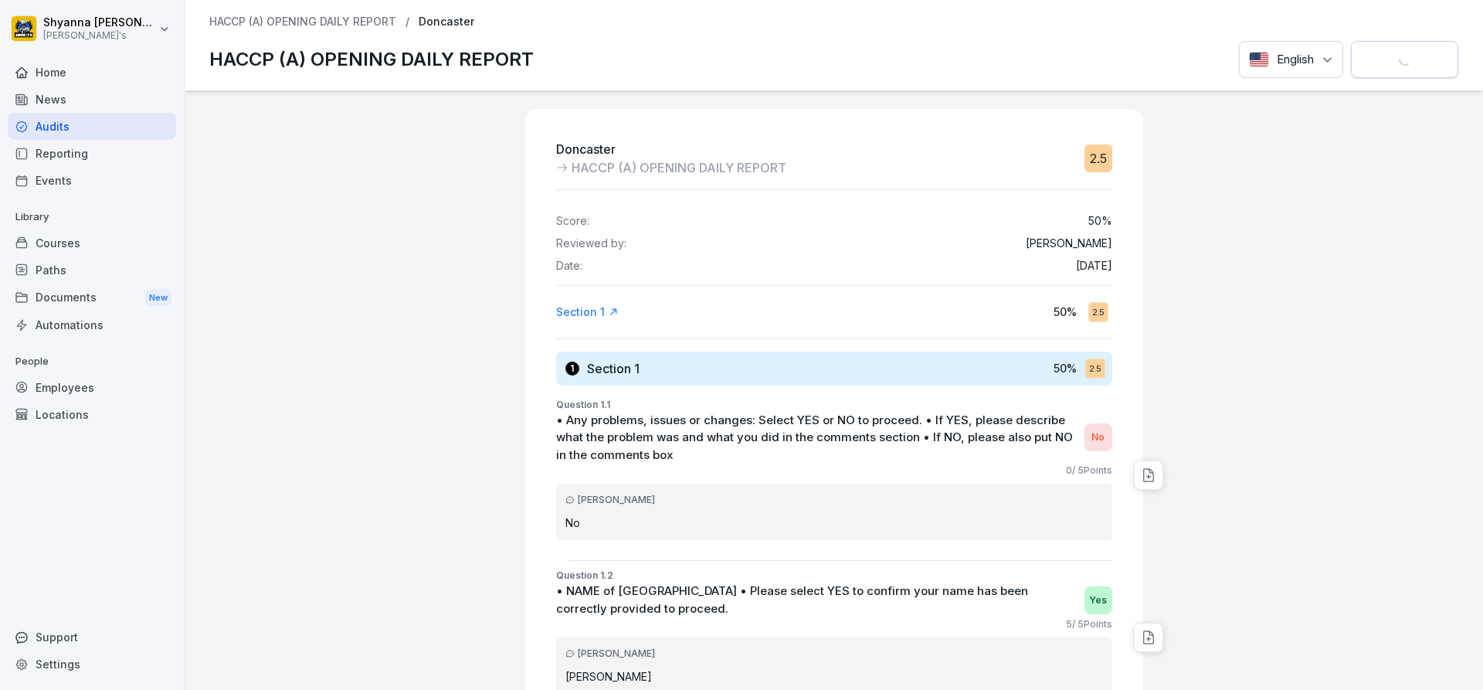
click at [1351, 41] on button "Download report" at bounding box center [1404, 60] width 107 height 38
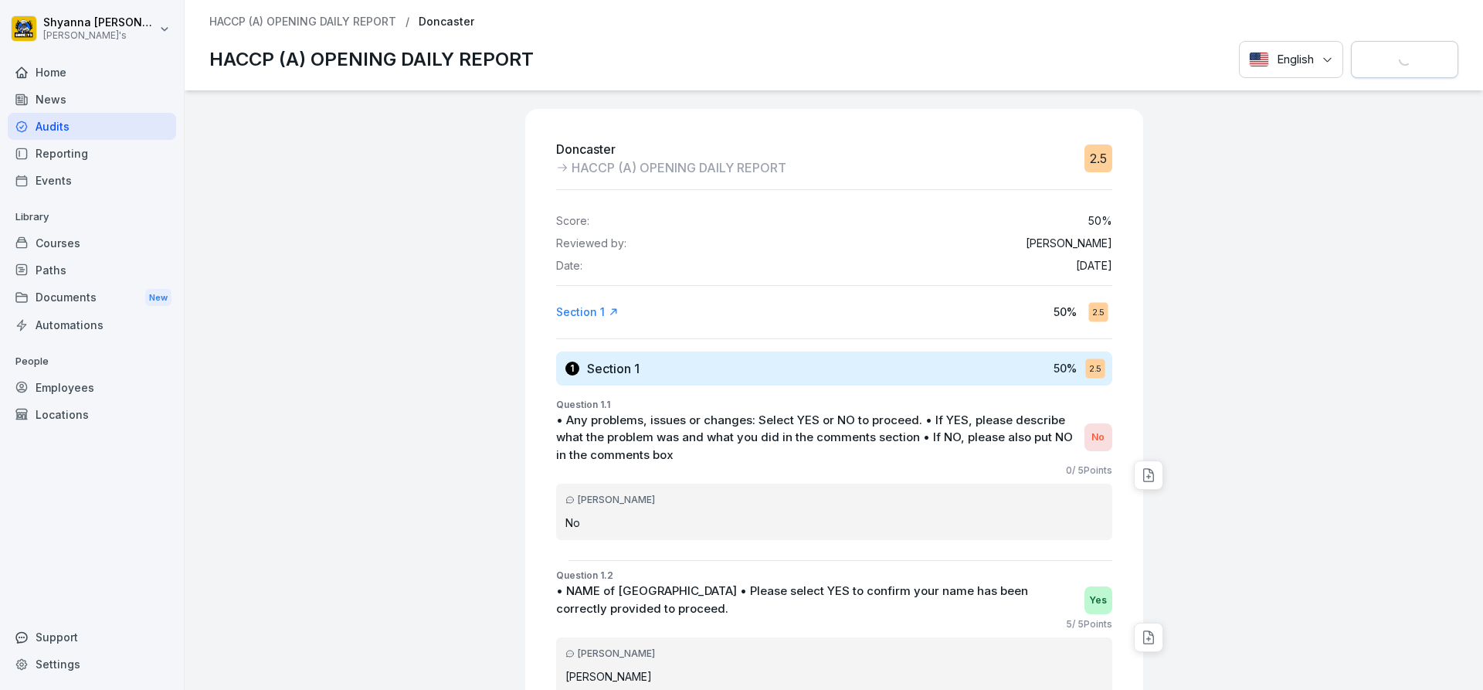
click at [1351, 41] on button "Download report" at bounding box center [1404, 60] width 107 height 38
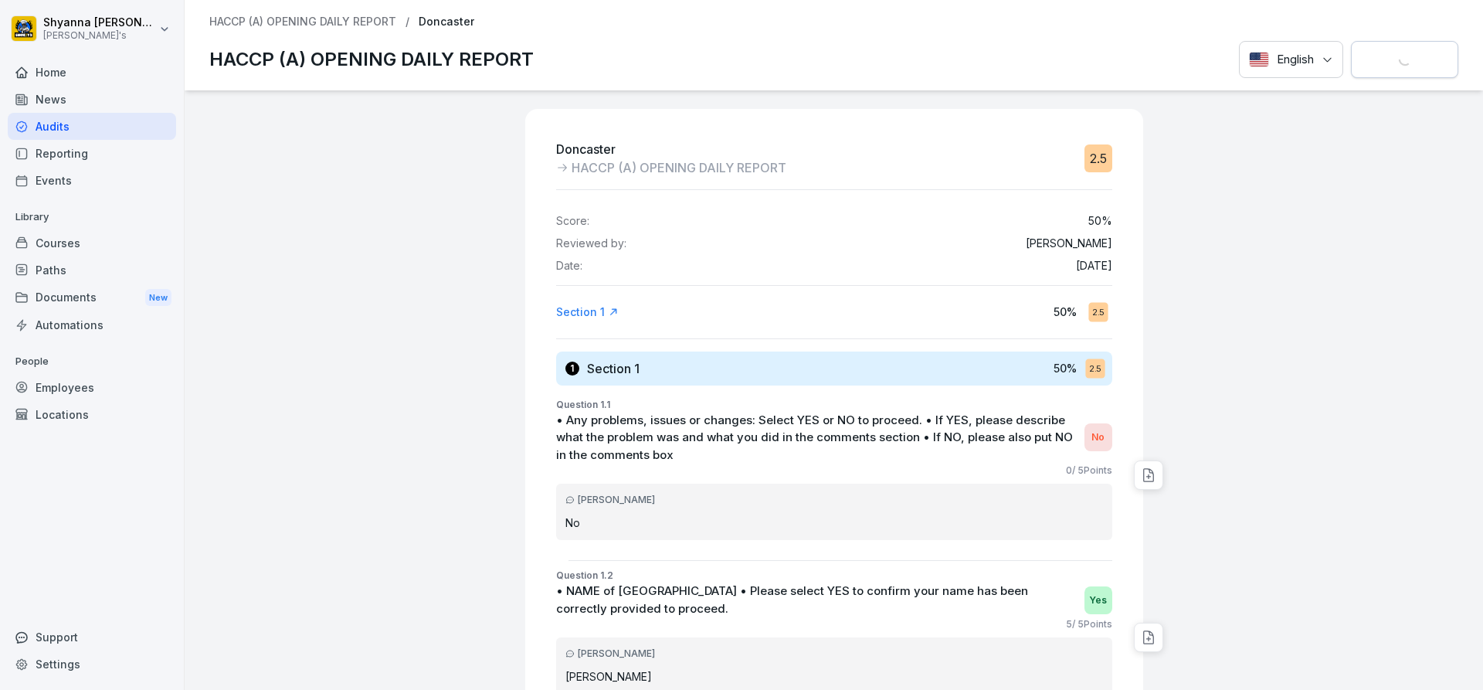
click at [1351, 41] on button "Download report" at bounding box center [1404, 60] width 107 height 38
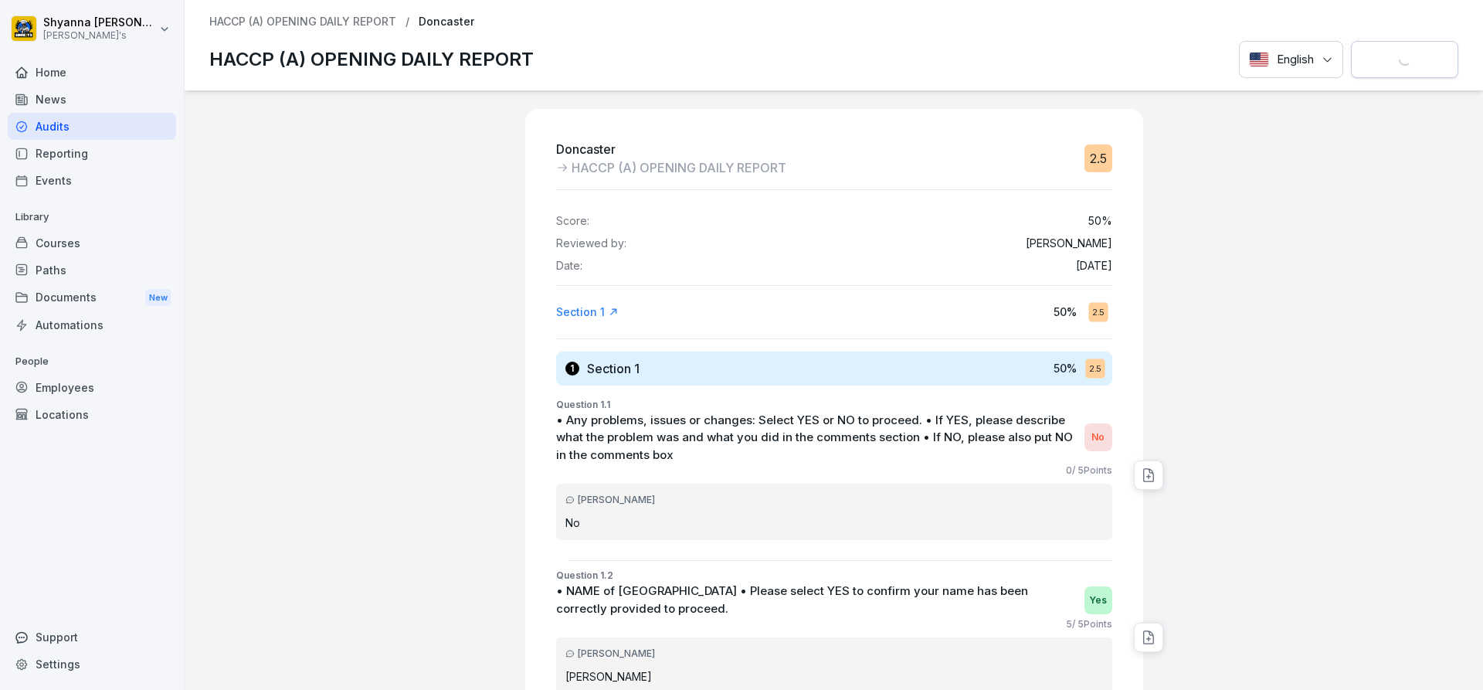
click at [1351, 41] on button "Download report" at bounding box center [1404, 60] width 107 height 38
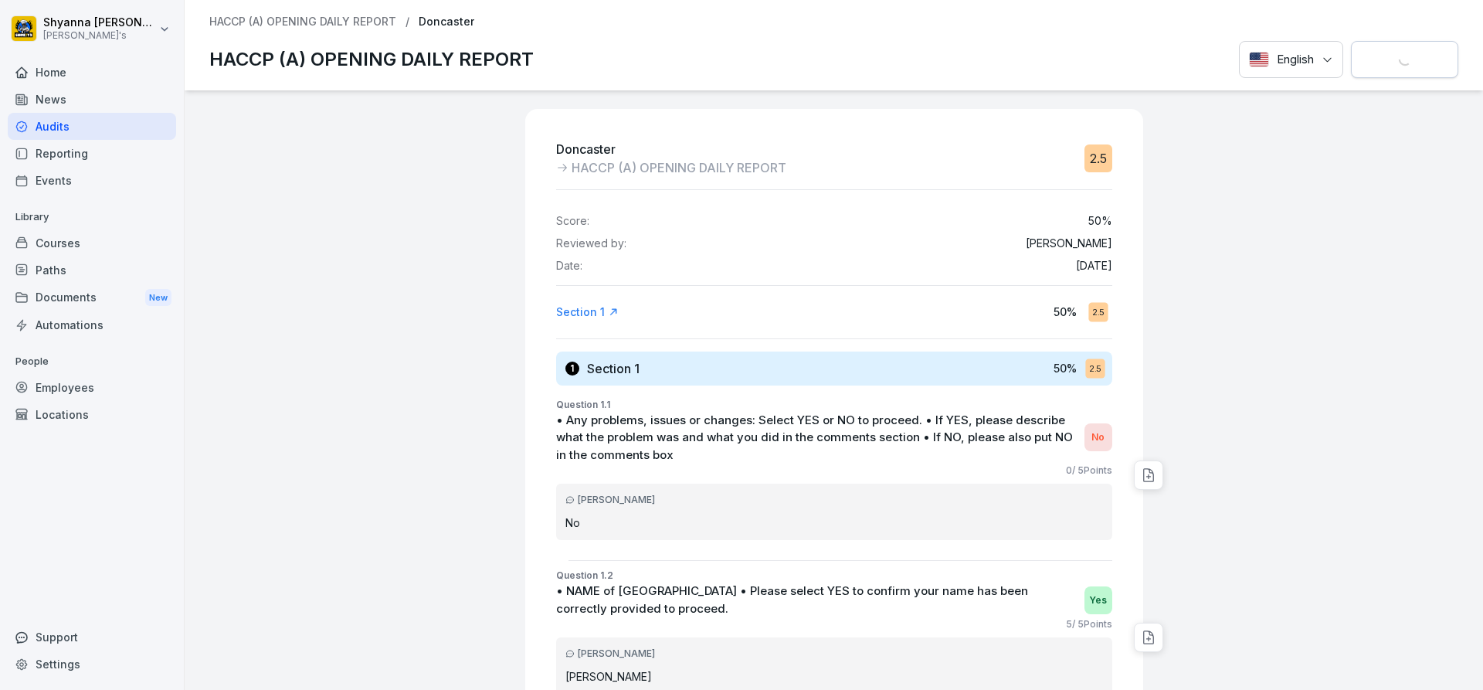
click at [1351, 41] on button "Download report" at bounding box center [1404, 60] width 107 height 38
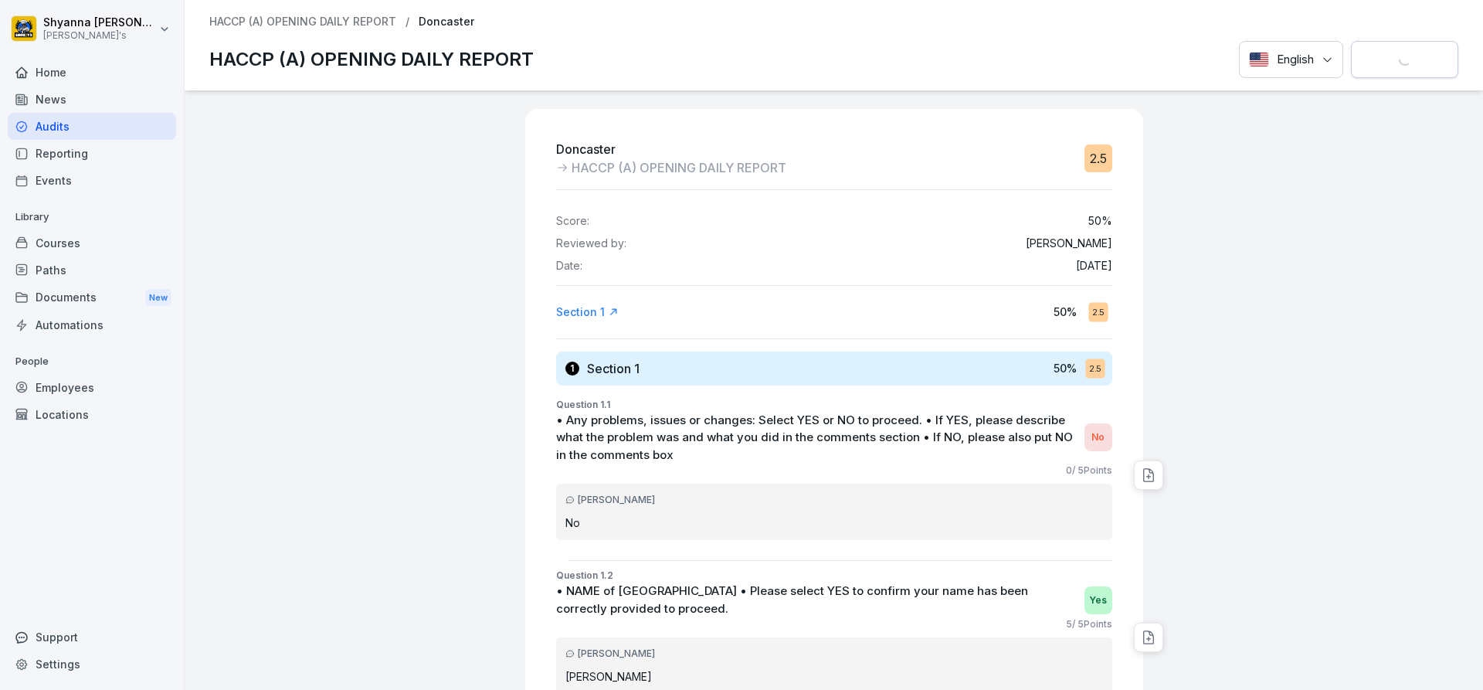
click at [1351, 41] on button "Download report" at bounding box center [1404, 60] width 107 height 38
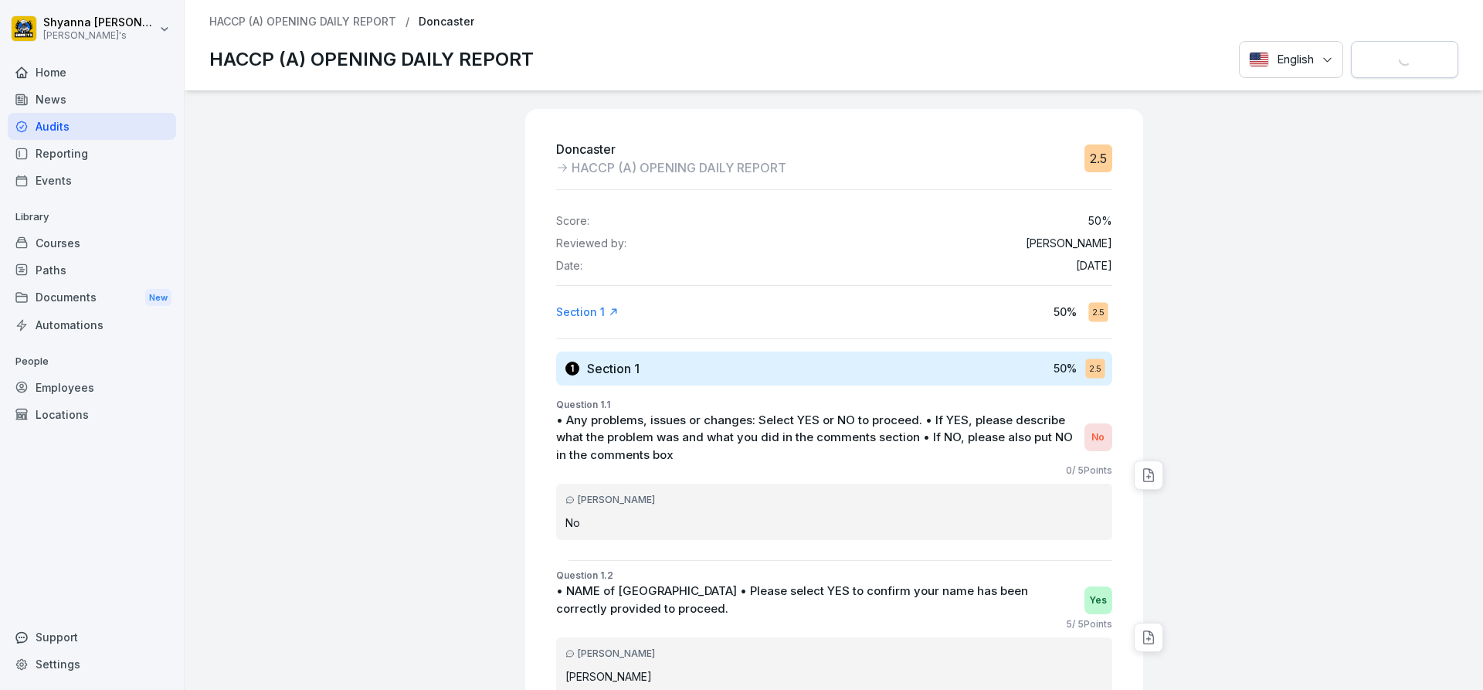
click at [1351, 41] on button "Download report" at bounding box center [1404, 60] width 107 height 38
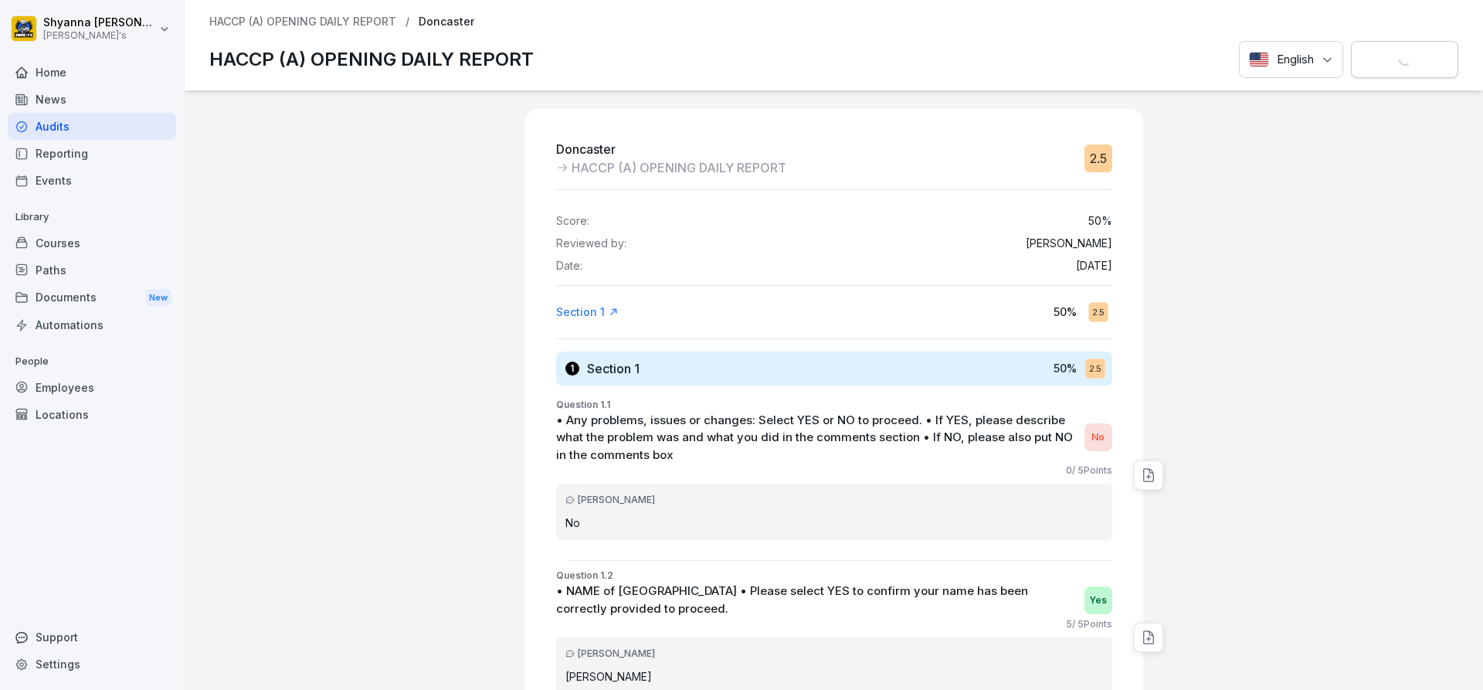
click at [1351, 41] on button "Download report" at bounding box center [1404, 60] width 107 height 38
click at [334, 285] on div "Doncaster HACCP (A) OPENING DAILY REPORT 2.5 Score: 50 % Reviewed by: [PERSON_N…" at bounding box center [834, 389] width 1298 height 599
click at [378, 178] on div "Doncaster HACCP (A) OPENING DAILY REPORT 2.5 Score: 50 % Reviewed by: [PERSON_N…" at bounding box center [834, 389] width 1298 height 599
